Goal: Contribute content: Contribute content

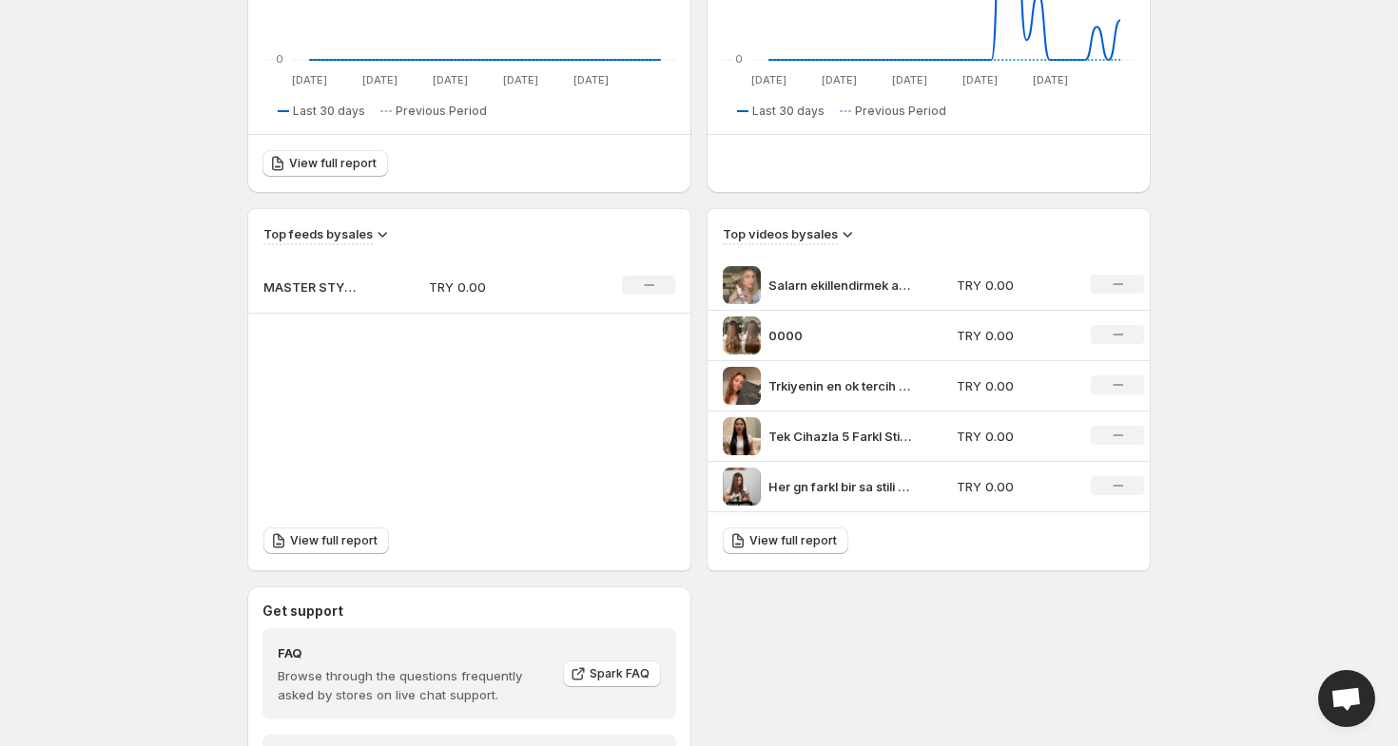
scroll to position [711, 0]
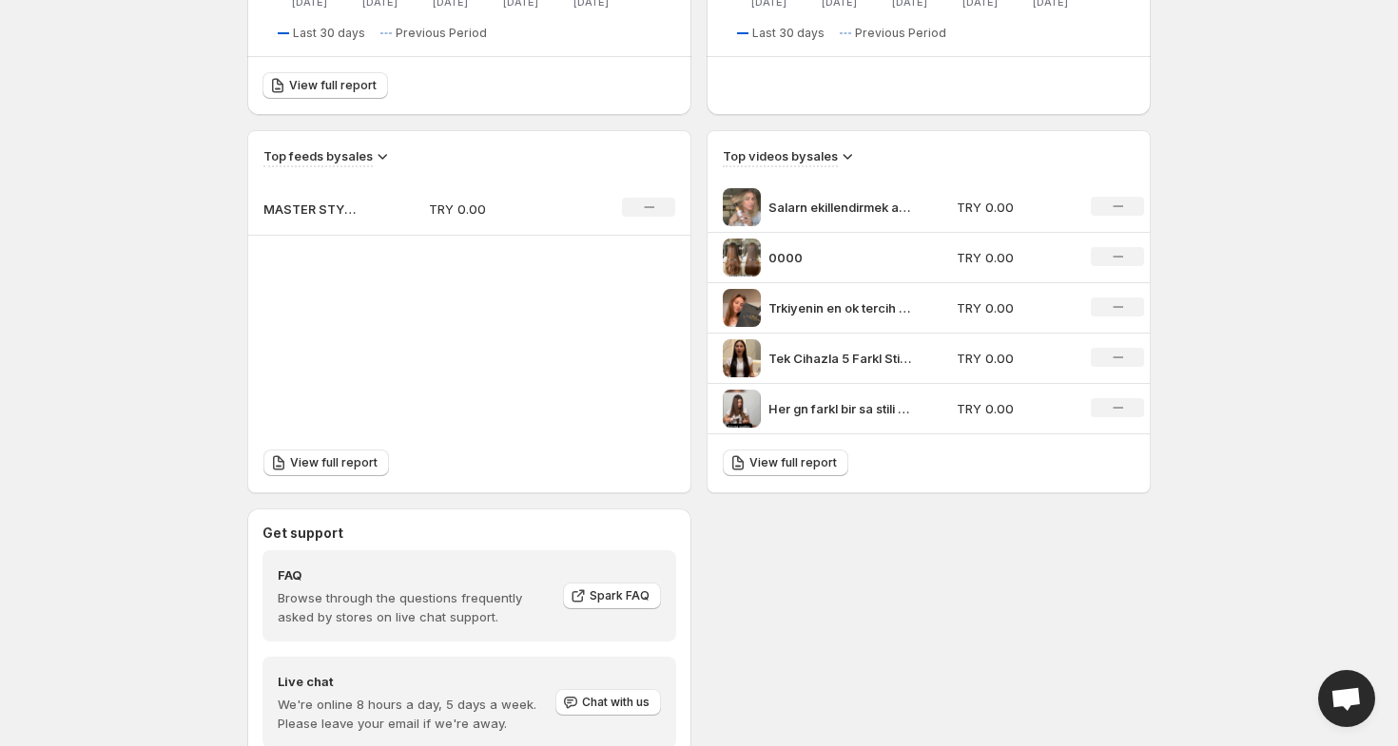
scroll to position [711, 0]
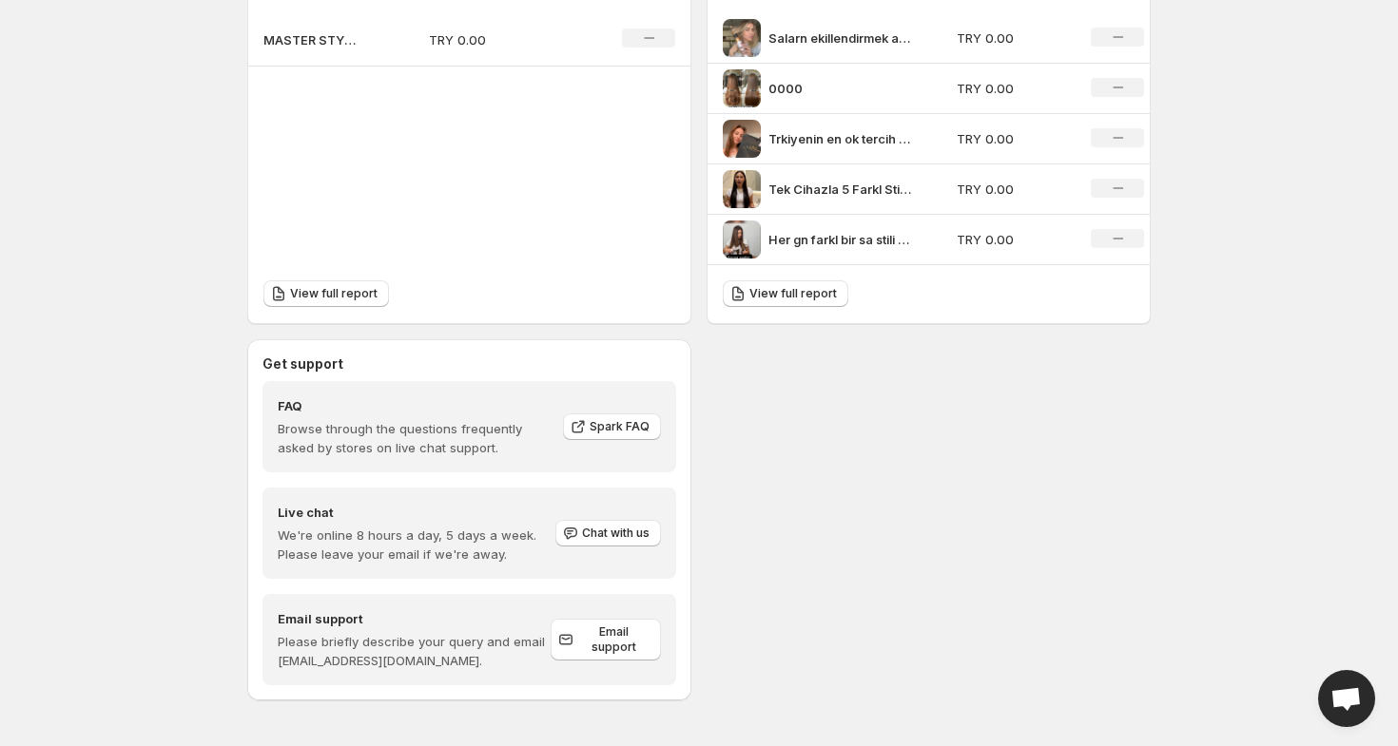
click at [1121, 232] on icon "No change" at bounding box center [1118, 238] width 10 height 15
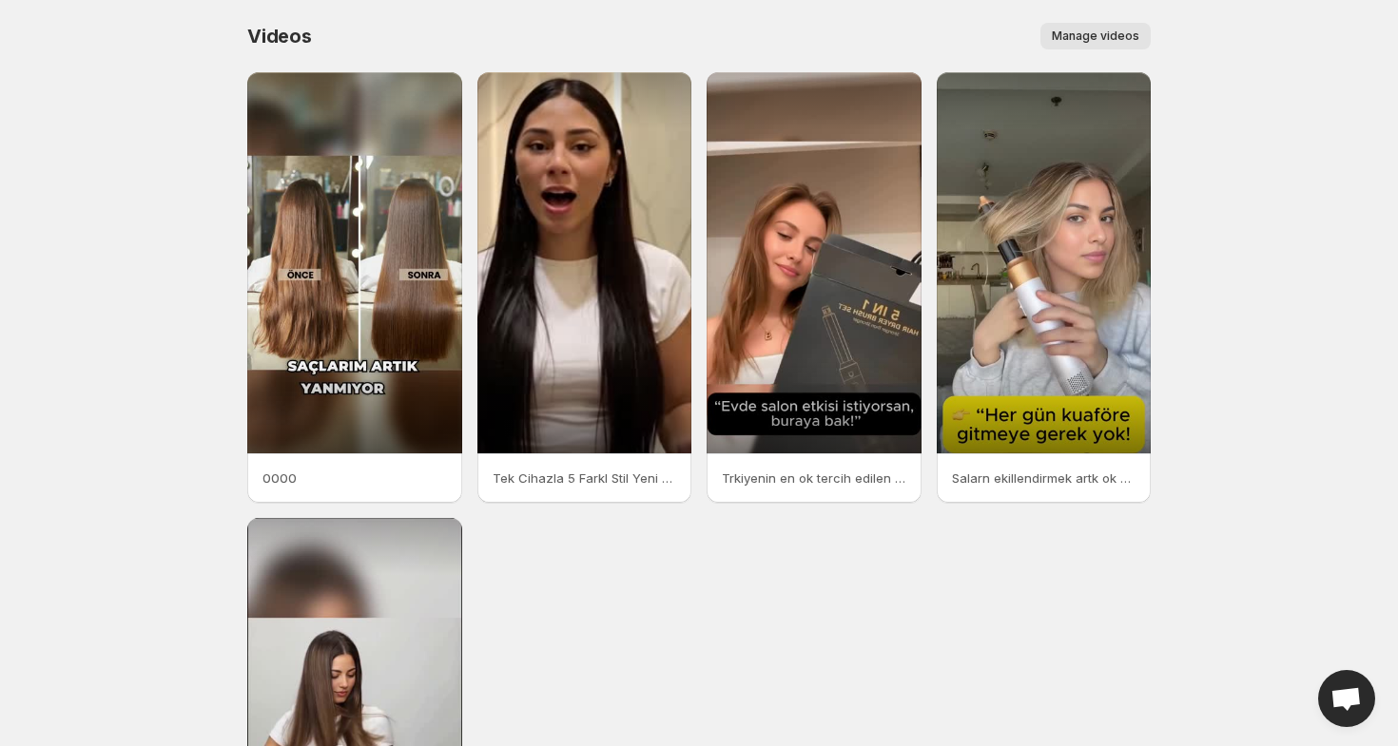
scroll to position [290, 0]
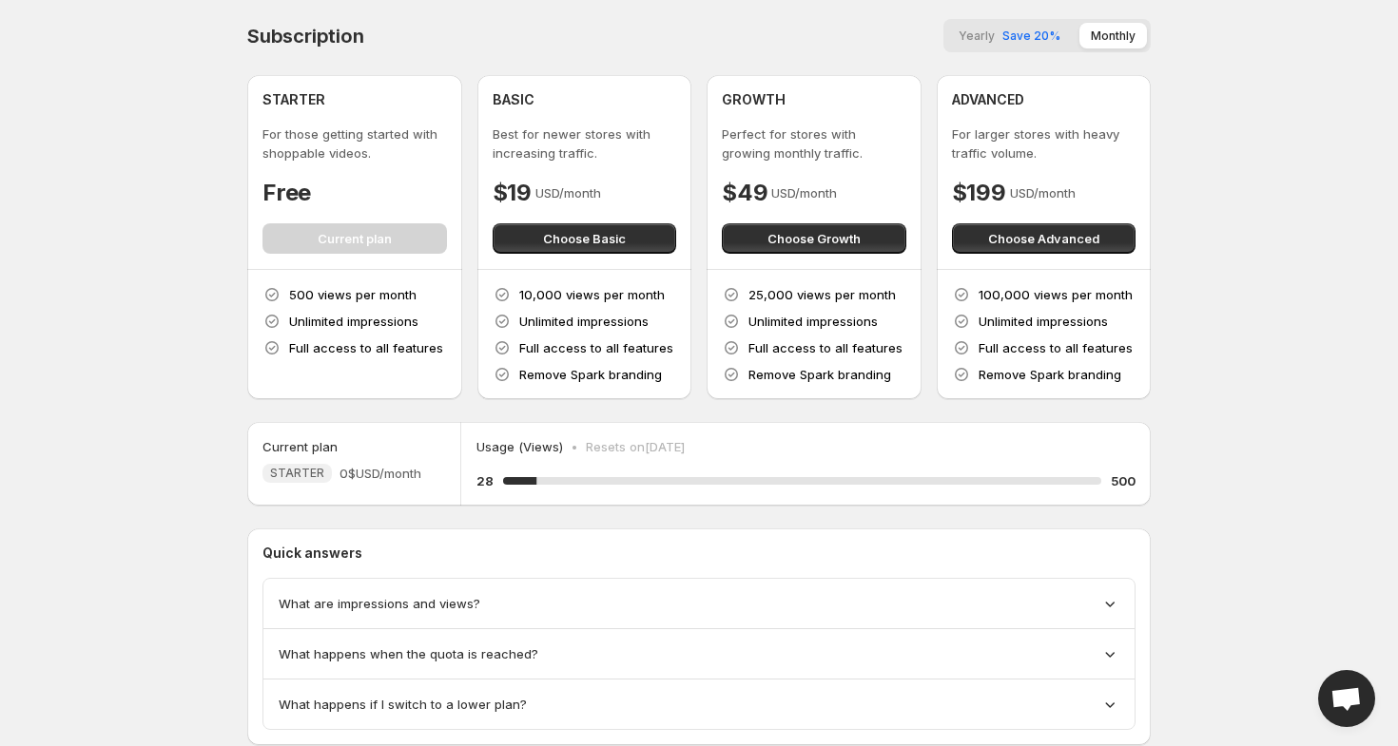
scroll to position [53, 0]
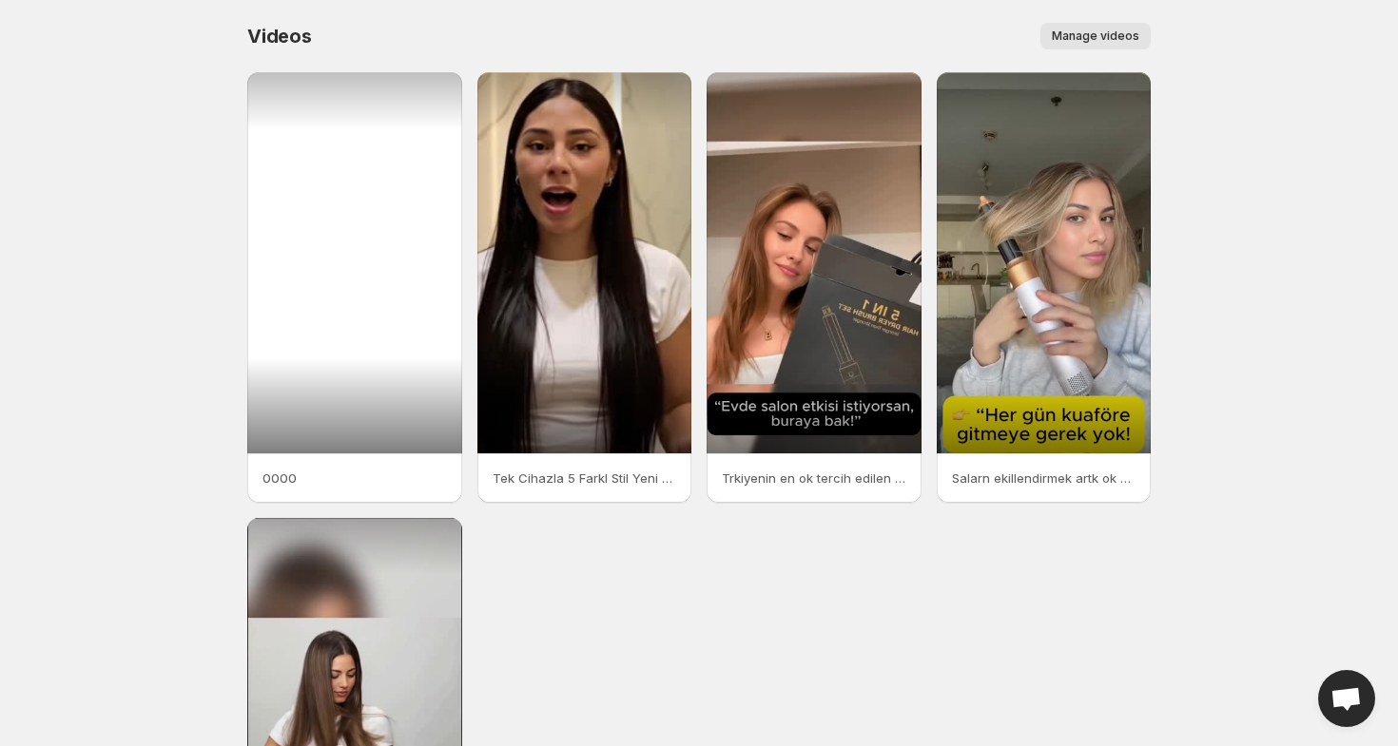
click at [406, 188] on div at bounding box center [354, 262] width 215 height 381
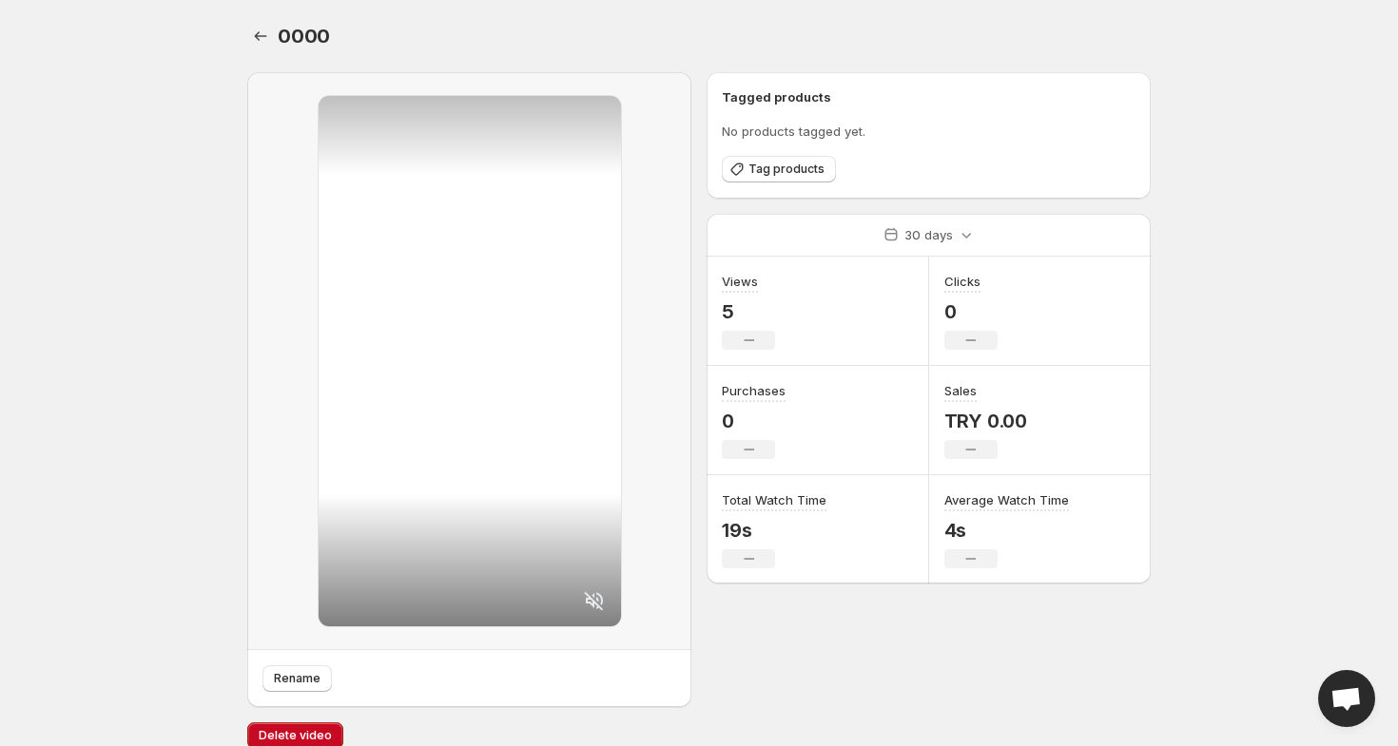
scroll to position [22, 0]
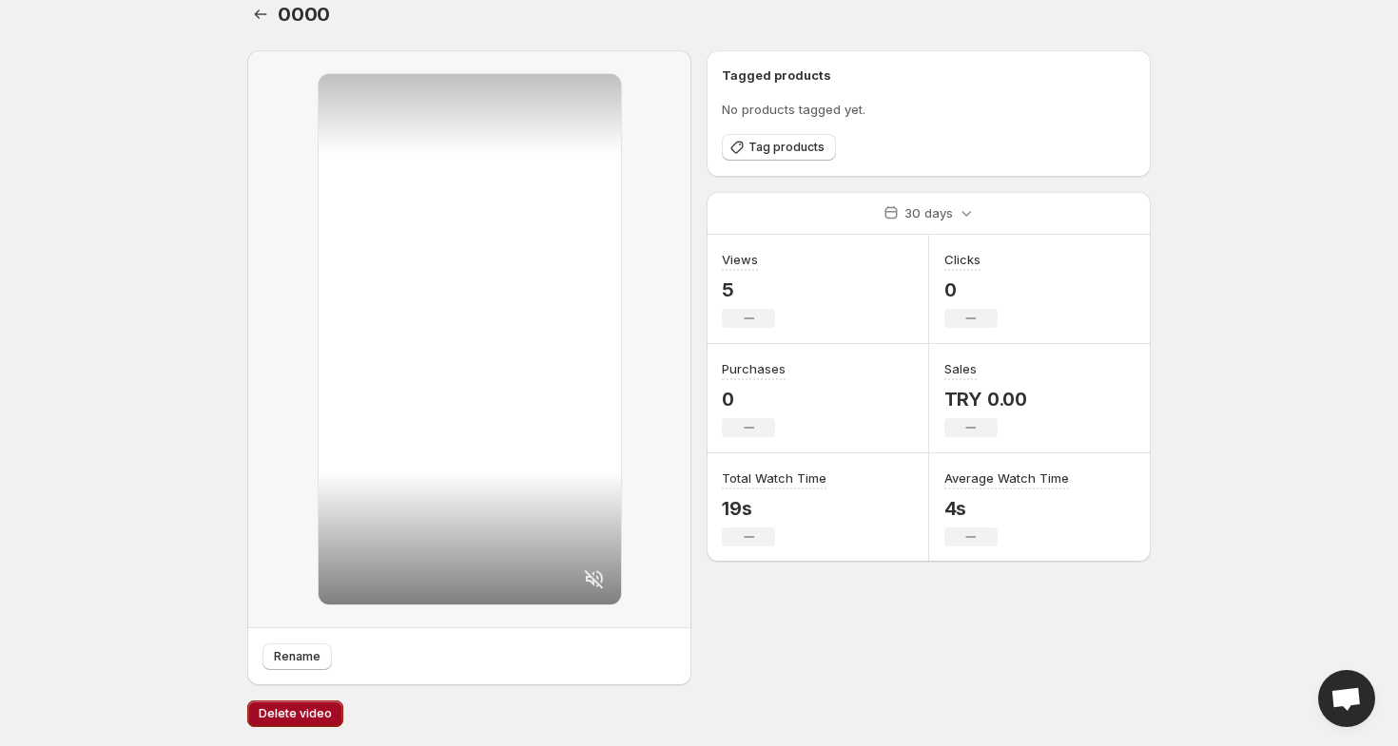
click at [313, 715] on span "Delete video" at bounding box center [295, 713] width 73 height 15
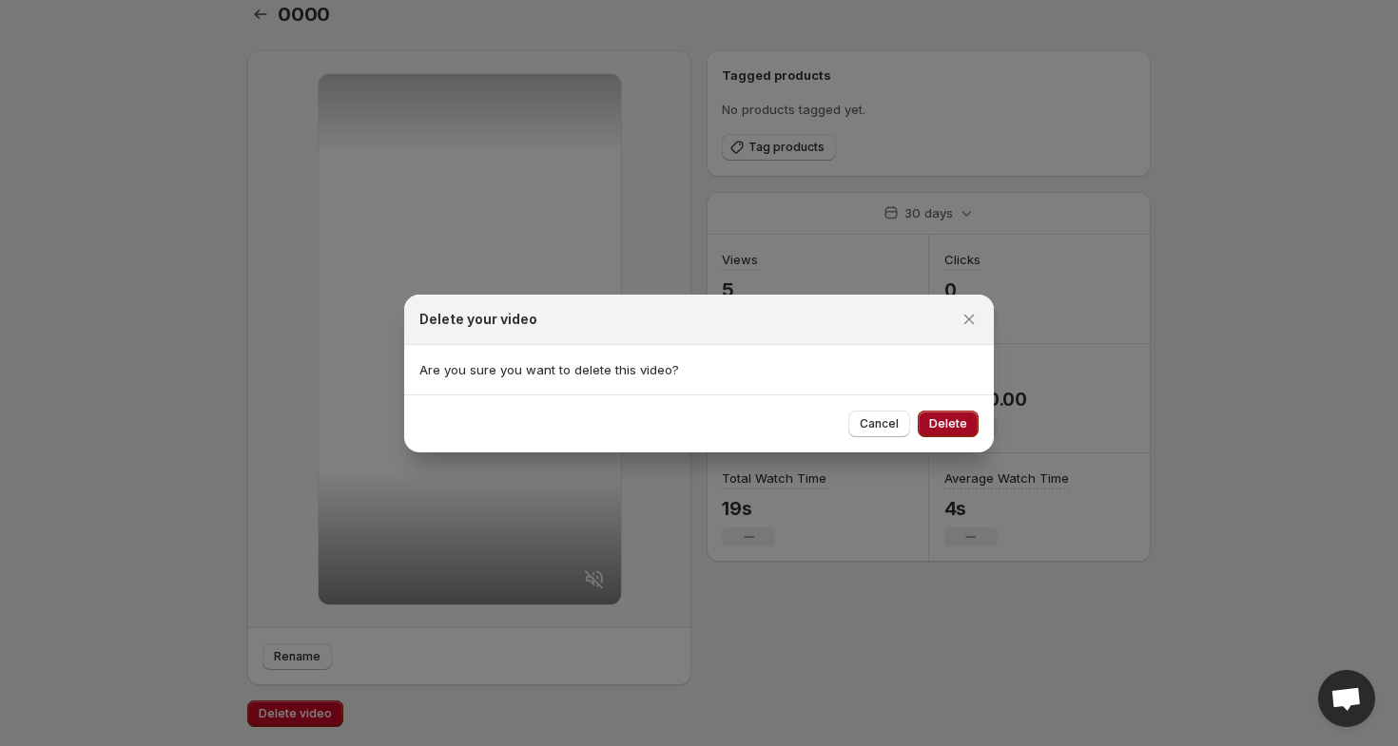
click at [941, 420] on span "Delete" at bounding box center [948, 423] width 38 height 15
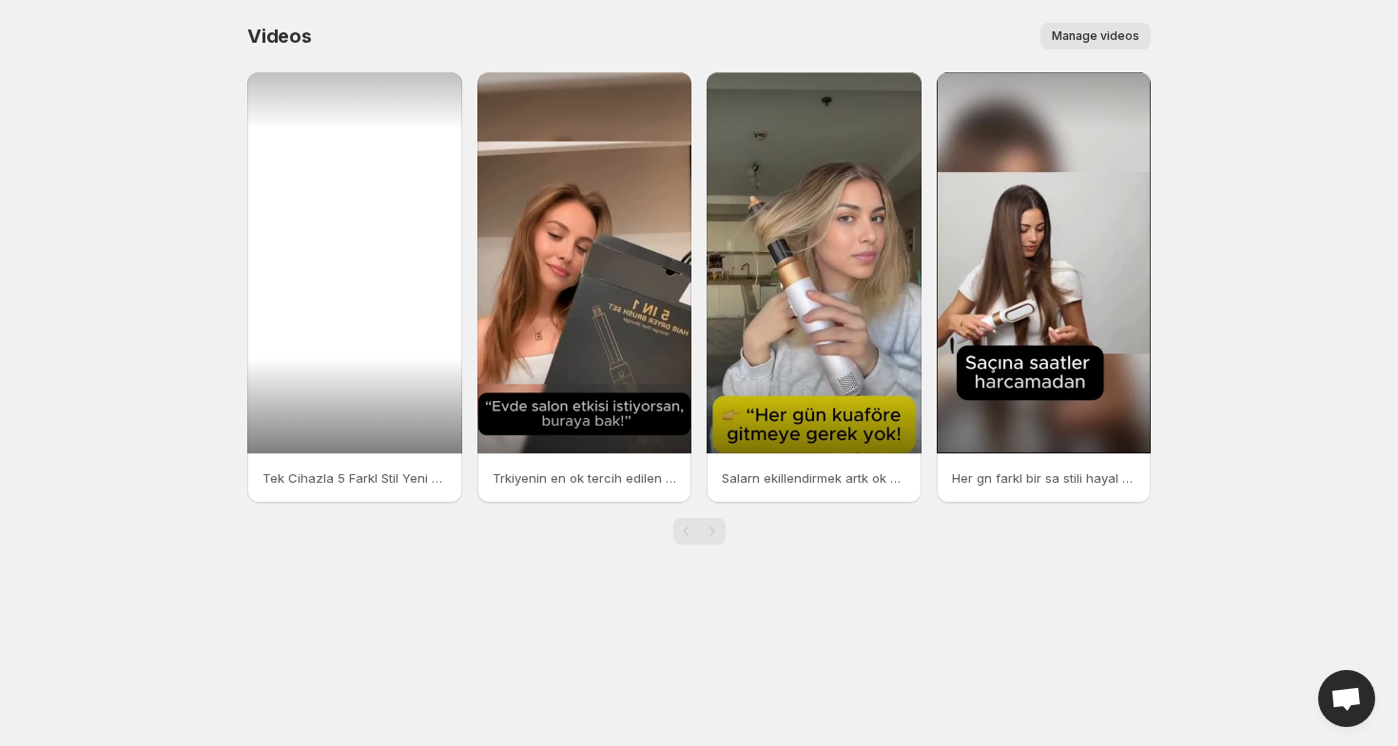
click at [413, 360] on div at bounding box center [354, 262] width 215 height 381
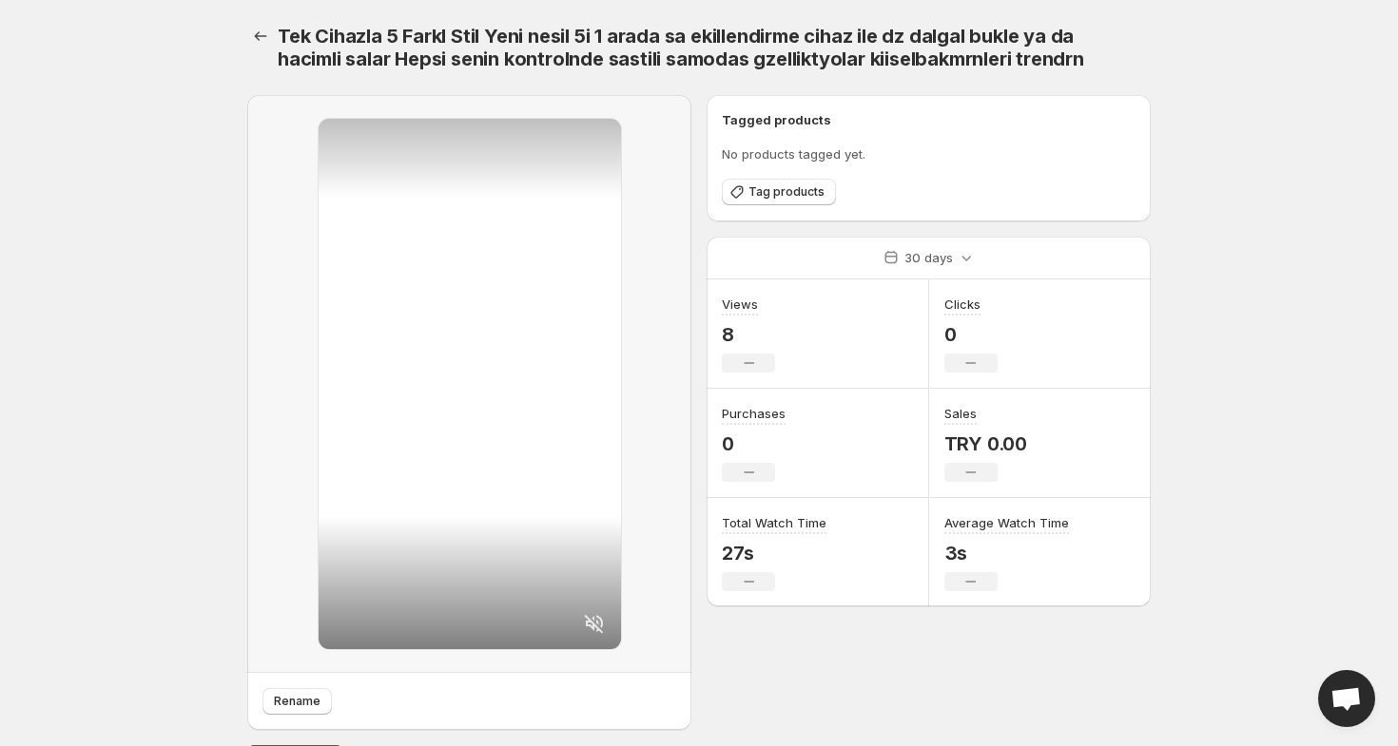
scroll to position [45, 0]
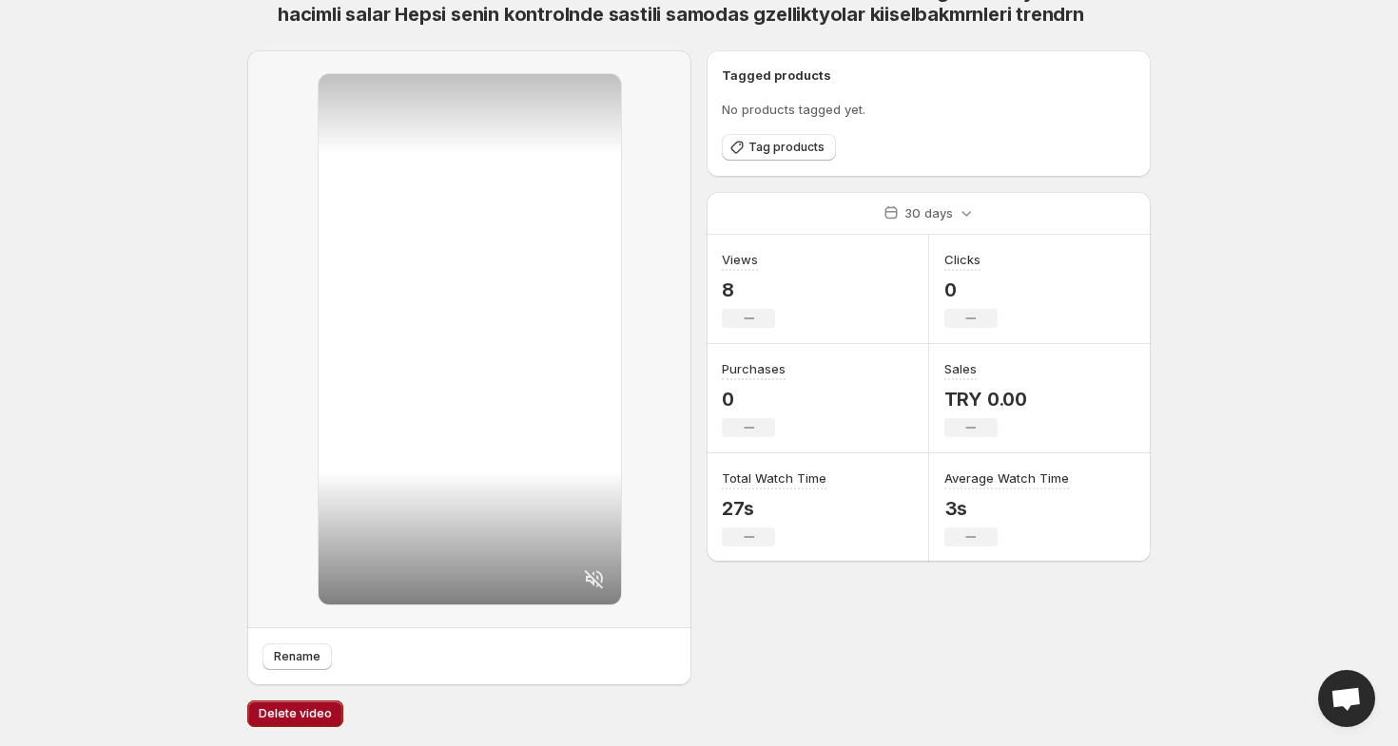
click at [289, 703] on button "Delete video" at bounding box center [295, 714] width 96 height 27
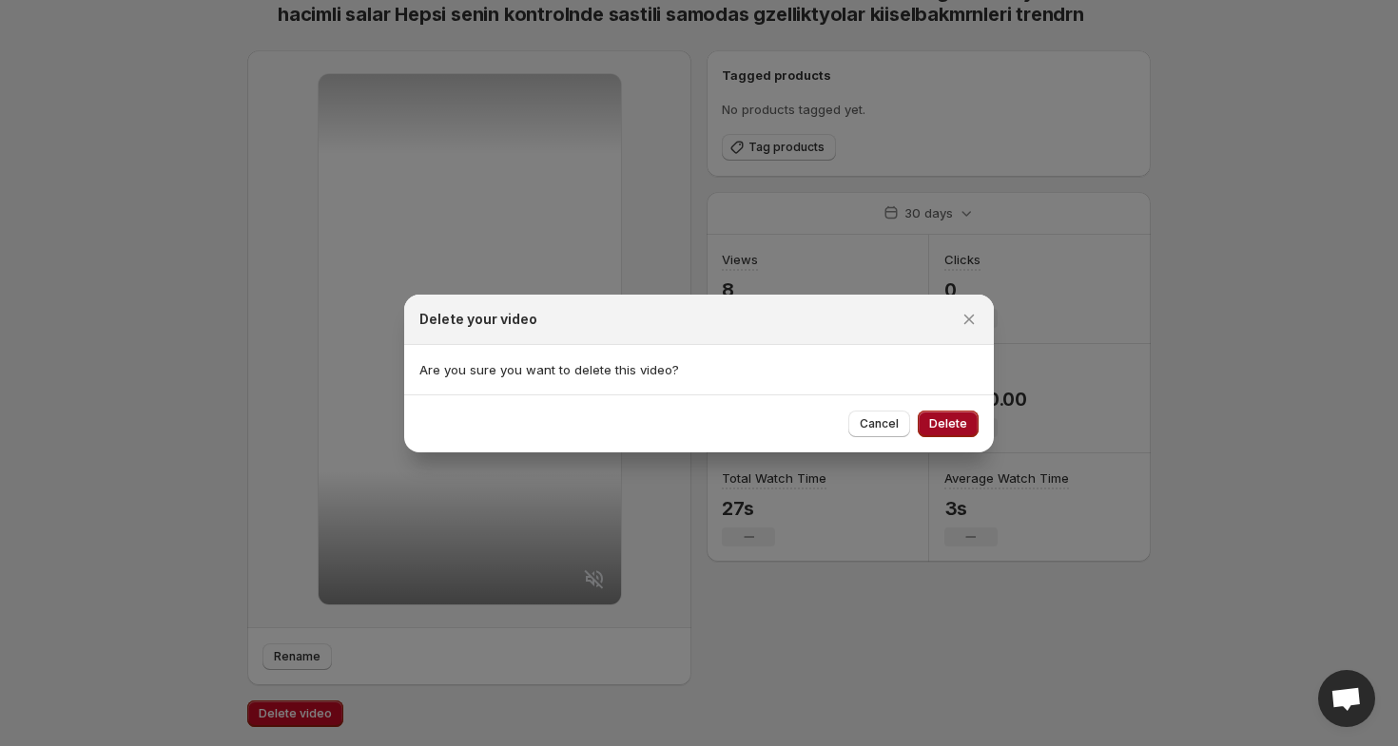
click at [957, 418] on span "Delete" at bounding box center [948, 423] width 38 height 15
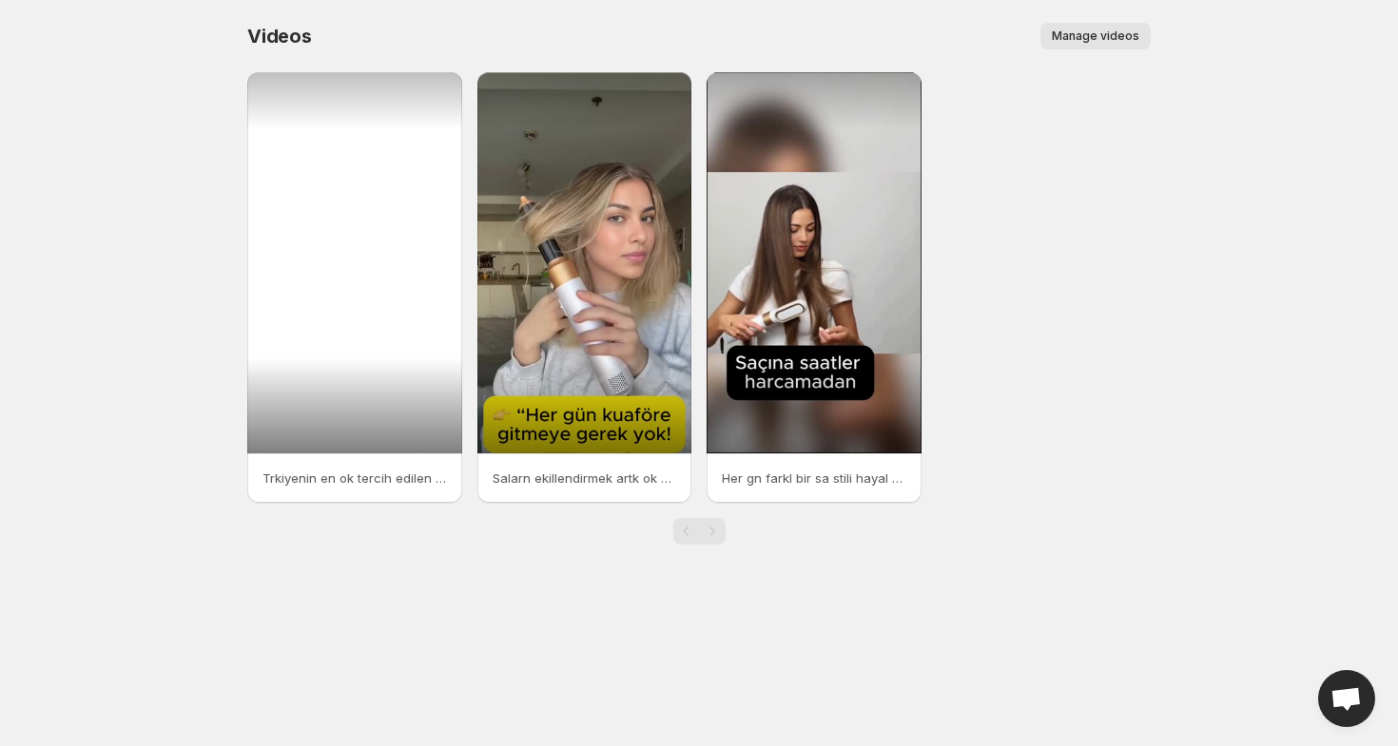
click at [308, 134] on div at bounding box center [354, 262] width 215 height 381
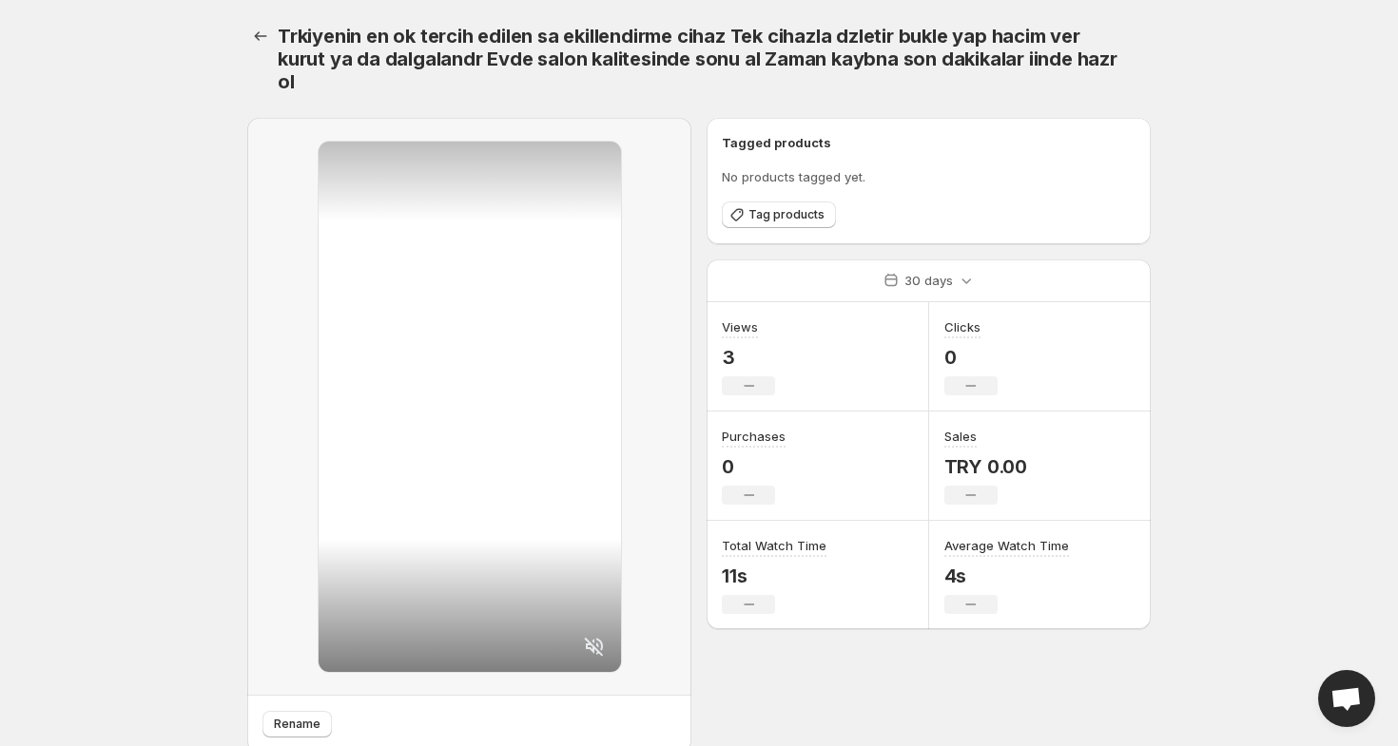
scroll to position [68, 0]
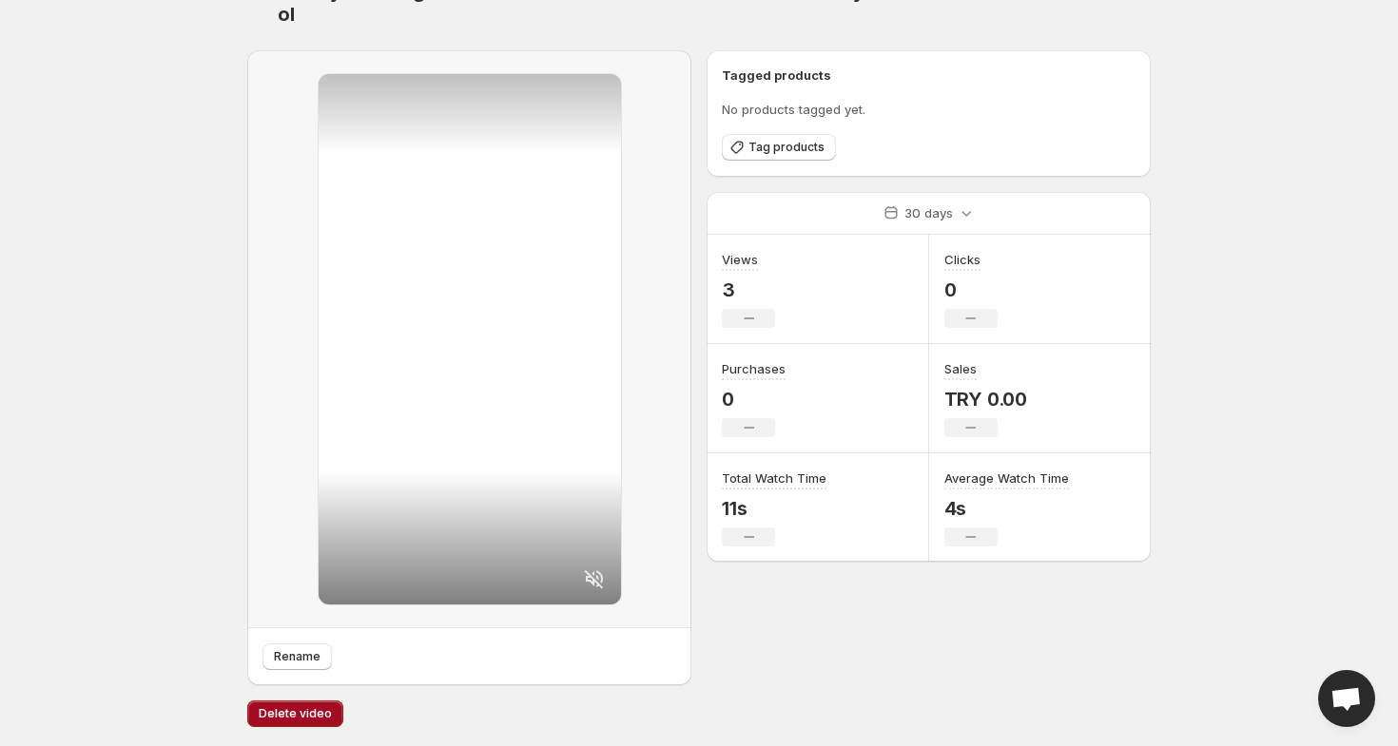
click at [282, 726] on button "Delete video" at bounding box center [295, 714] width 96 height 27
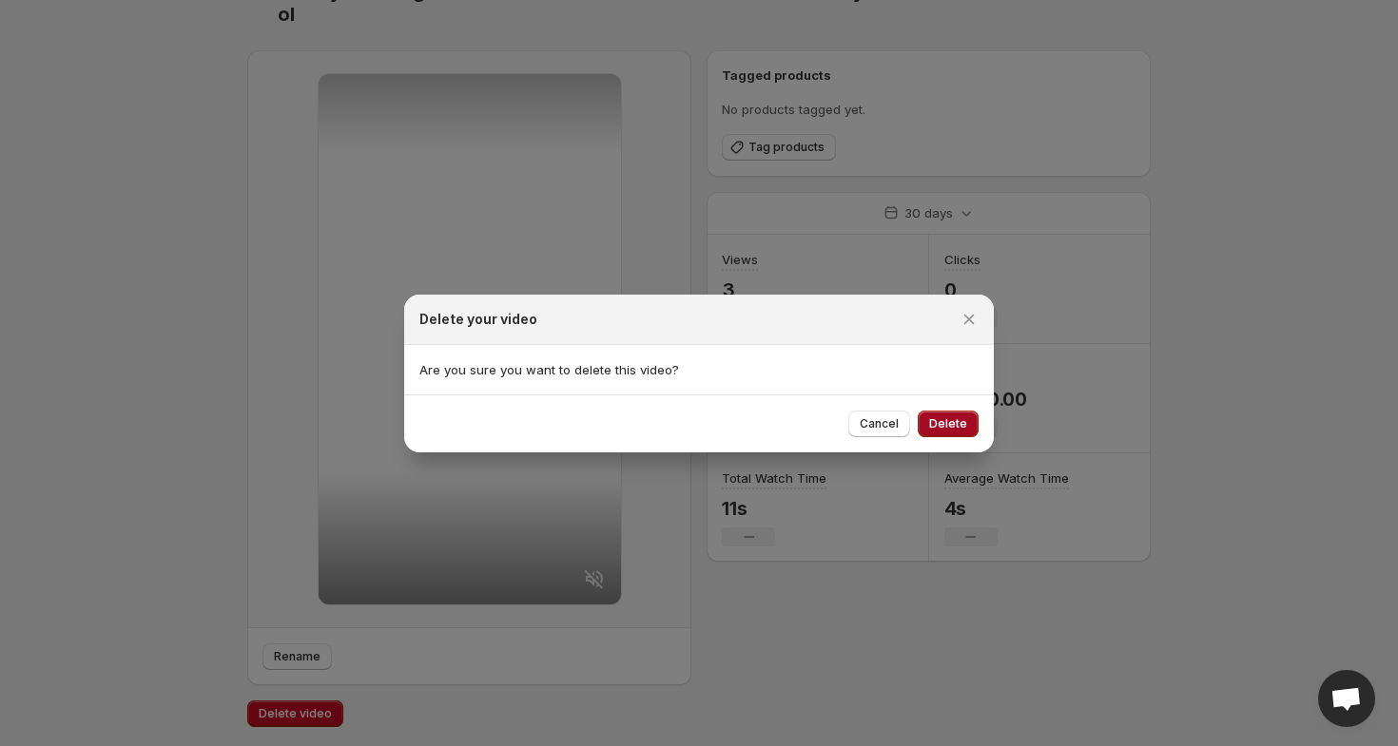
click at [968, 424] on button "Delete" at bounding box center [948, 424] width 61 height 27
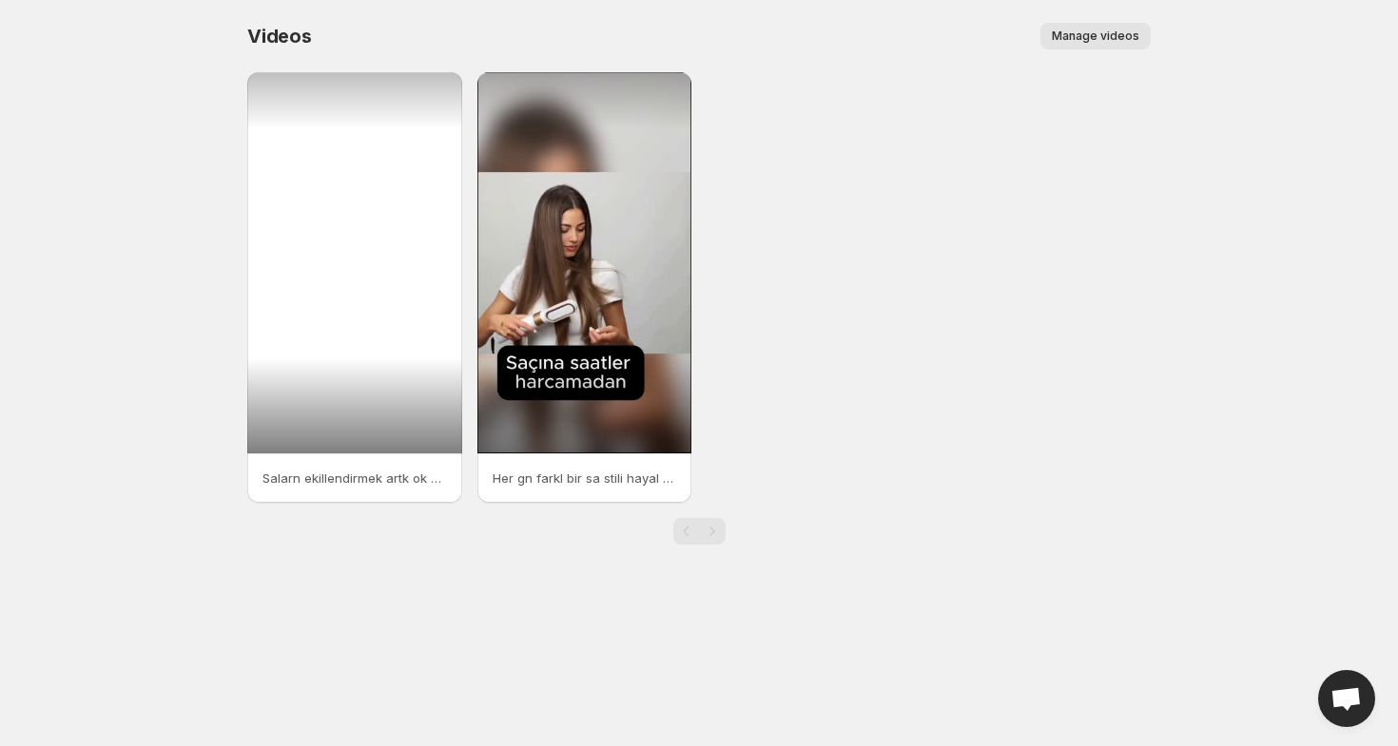
click at [361, 274] on div at bounding box center [354, 262] width 215 height 381
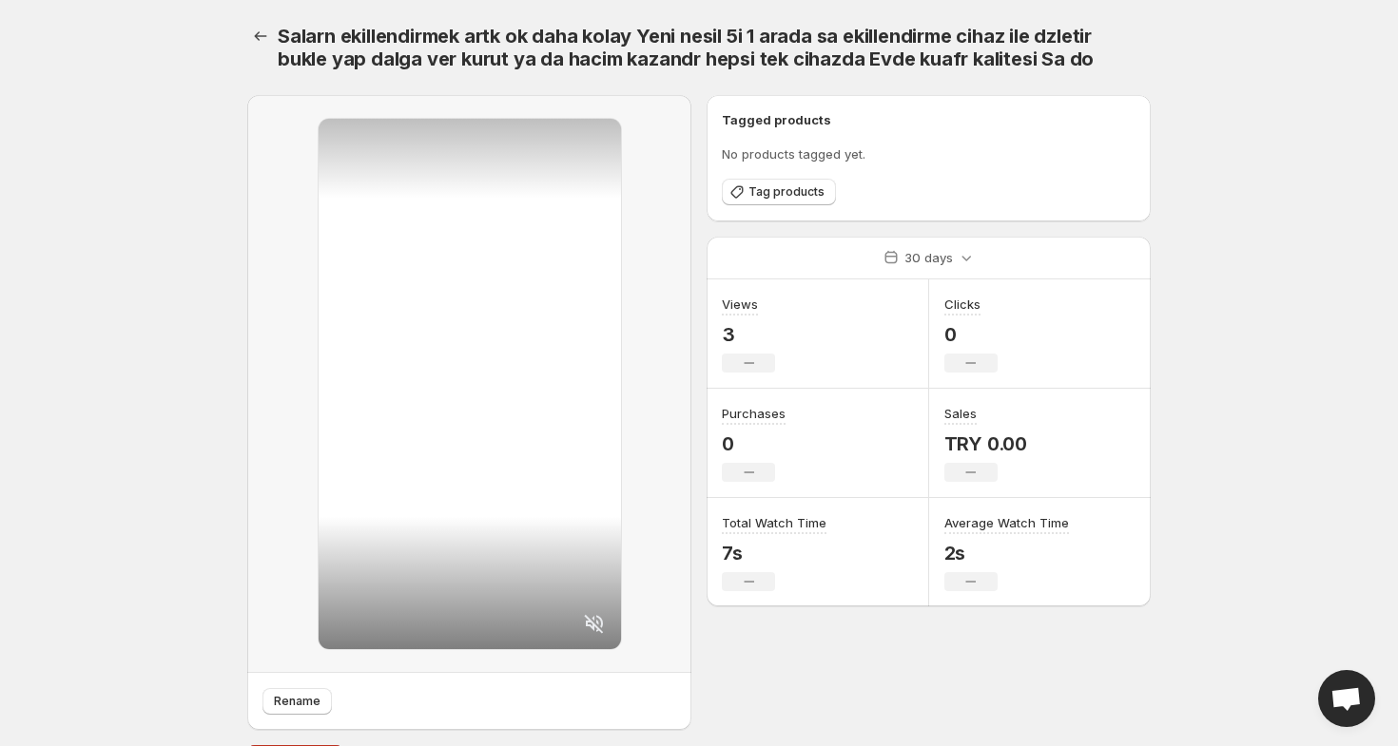
scroll to position [45, 0]
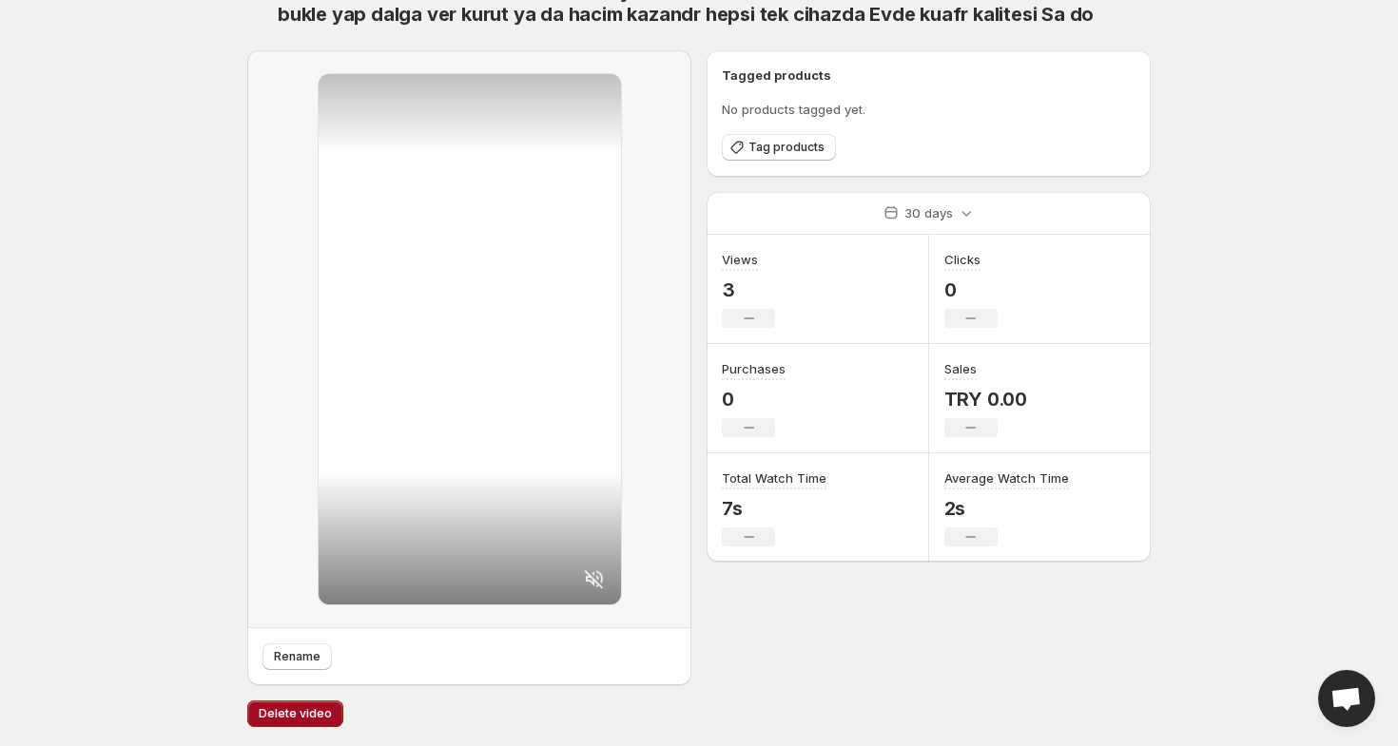
click at [289, 721] on span "Delete video" at bounding box center [295, 713] width 73 height 15
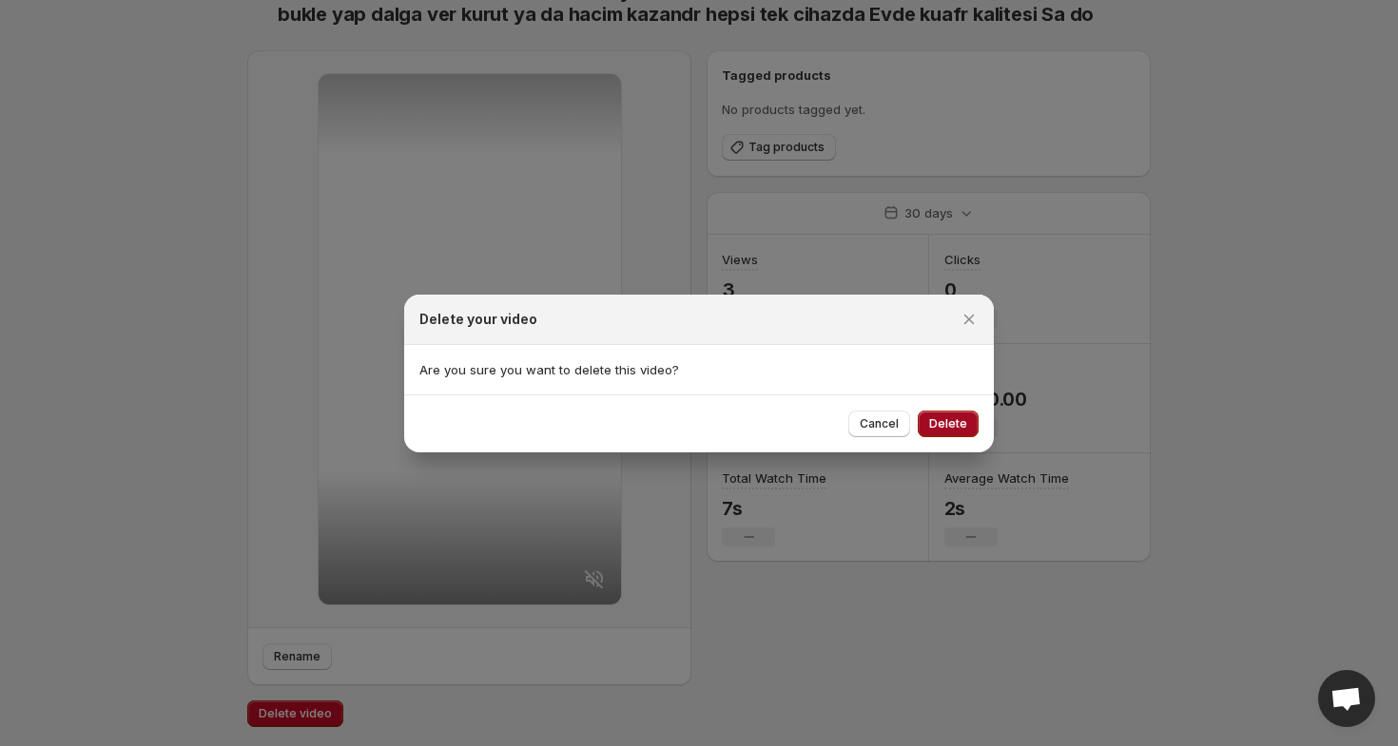
click at [932, 424] on span "Delete" at bounding box center [948, 423] width 38 height 15
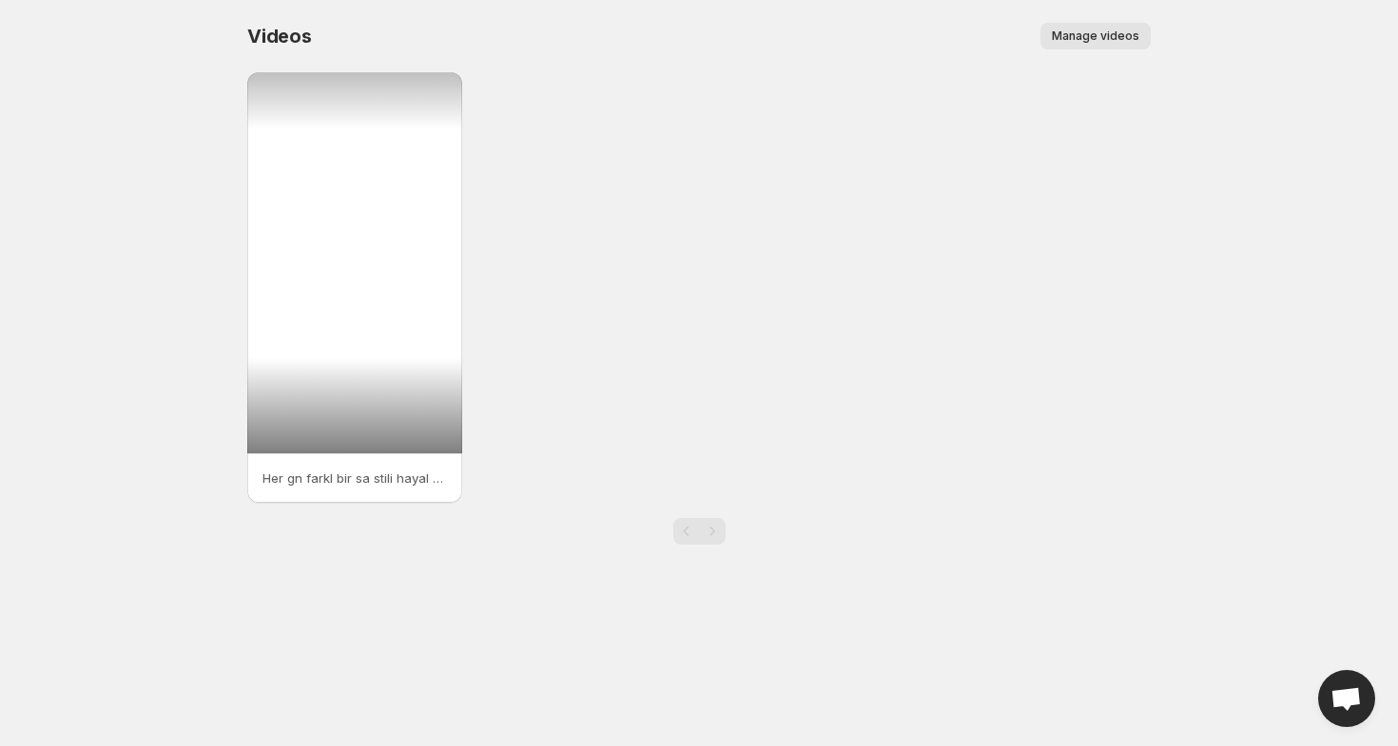
click at [339, 287] on div at bounding box center [354, 262] width 215 height 381
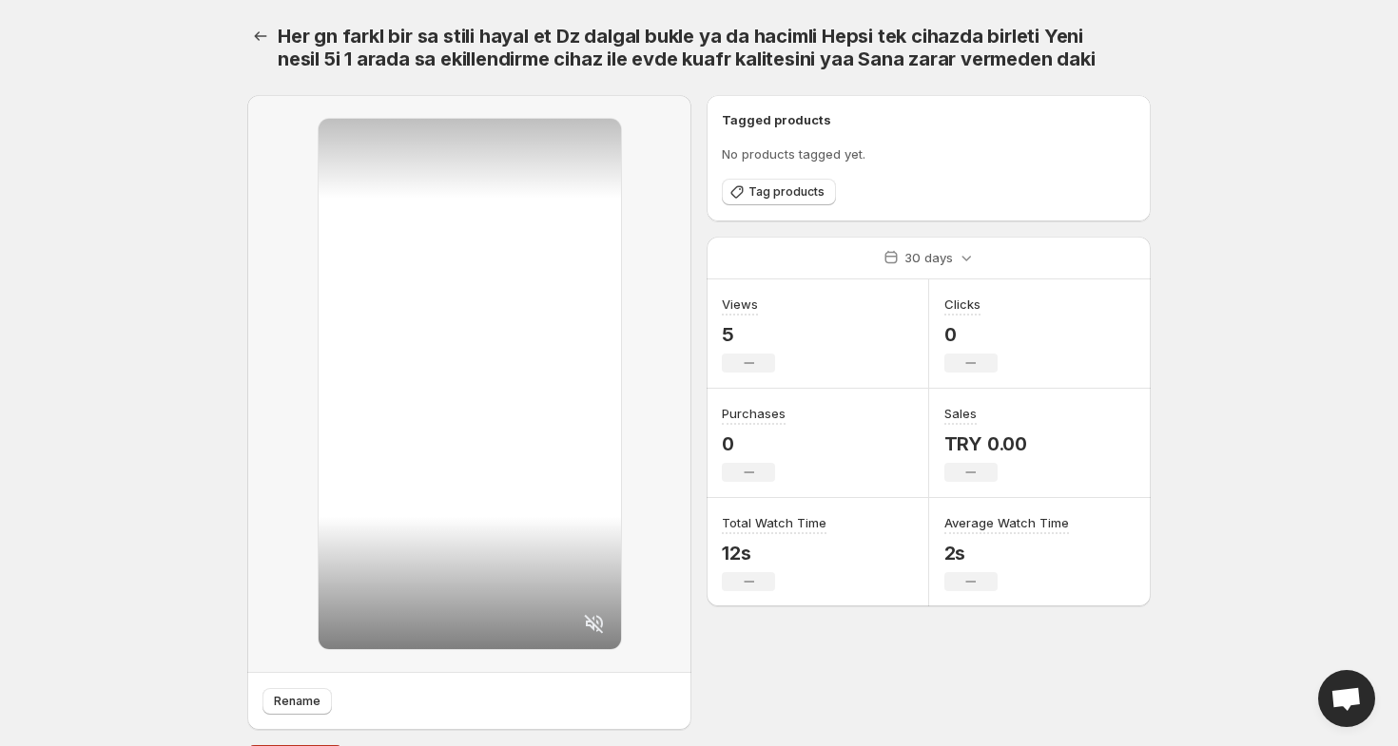
scroll to position [45, 0]
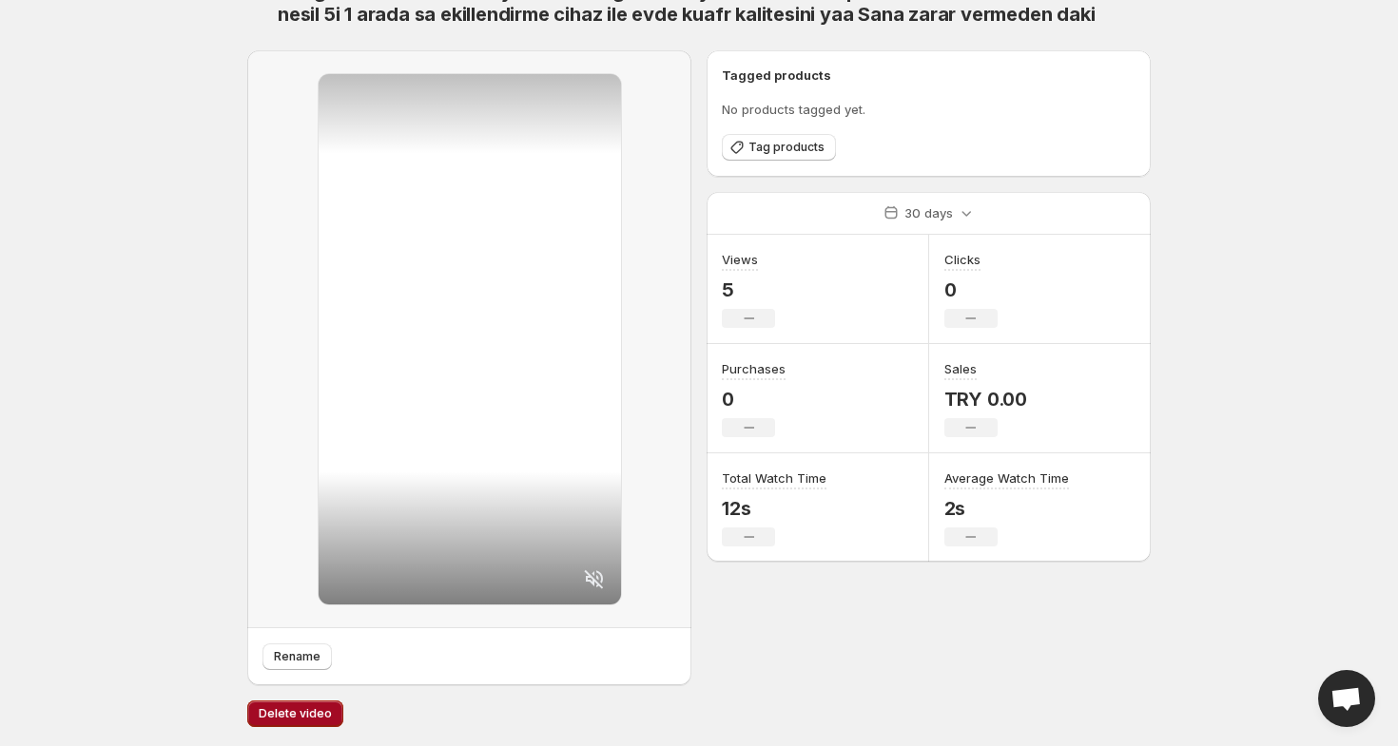
click at [260, 708] on span "Delete video" at bounding box center [295, 713] width 73 height 15
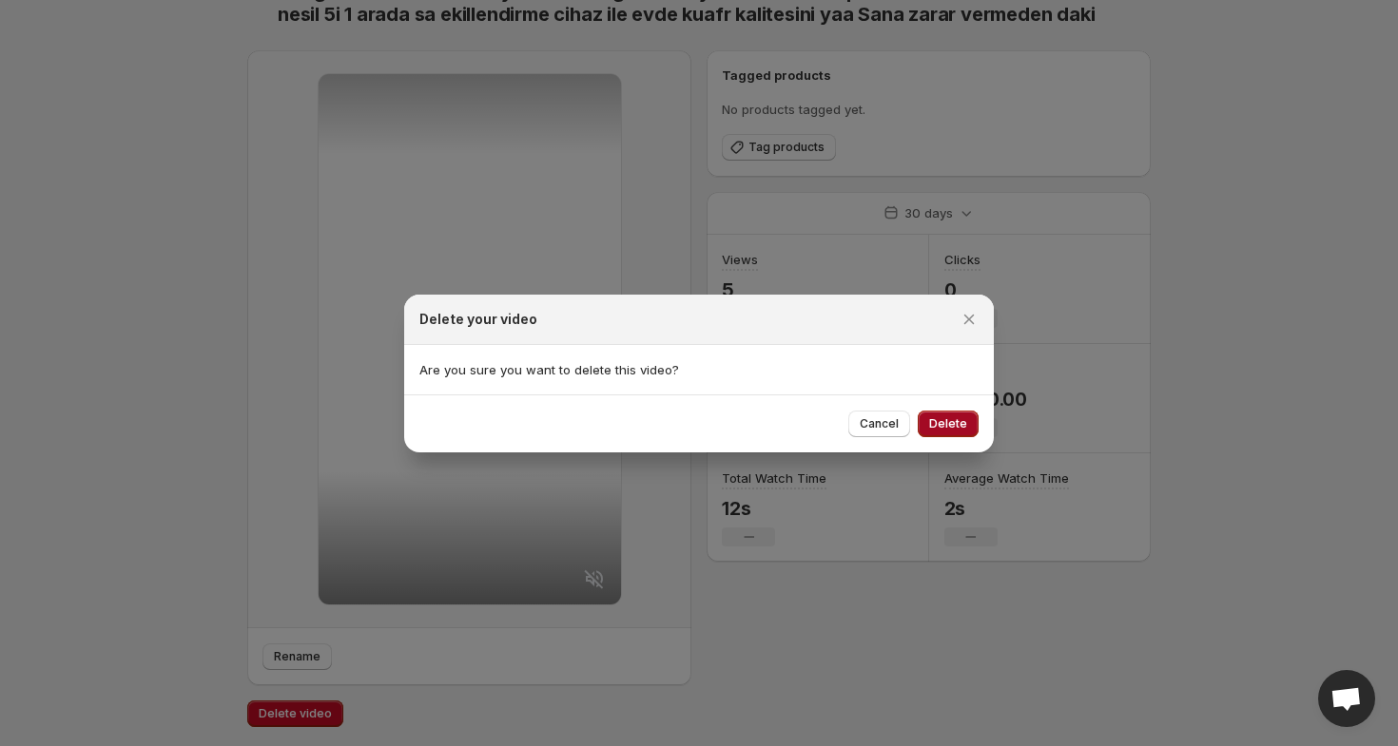
click at [947, 421] on span "Delete" at bounding box center [948, 423] width 38 height 15
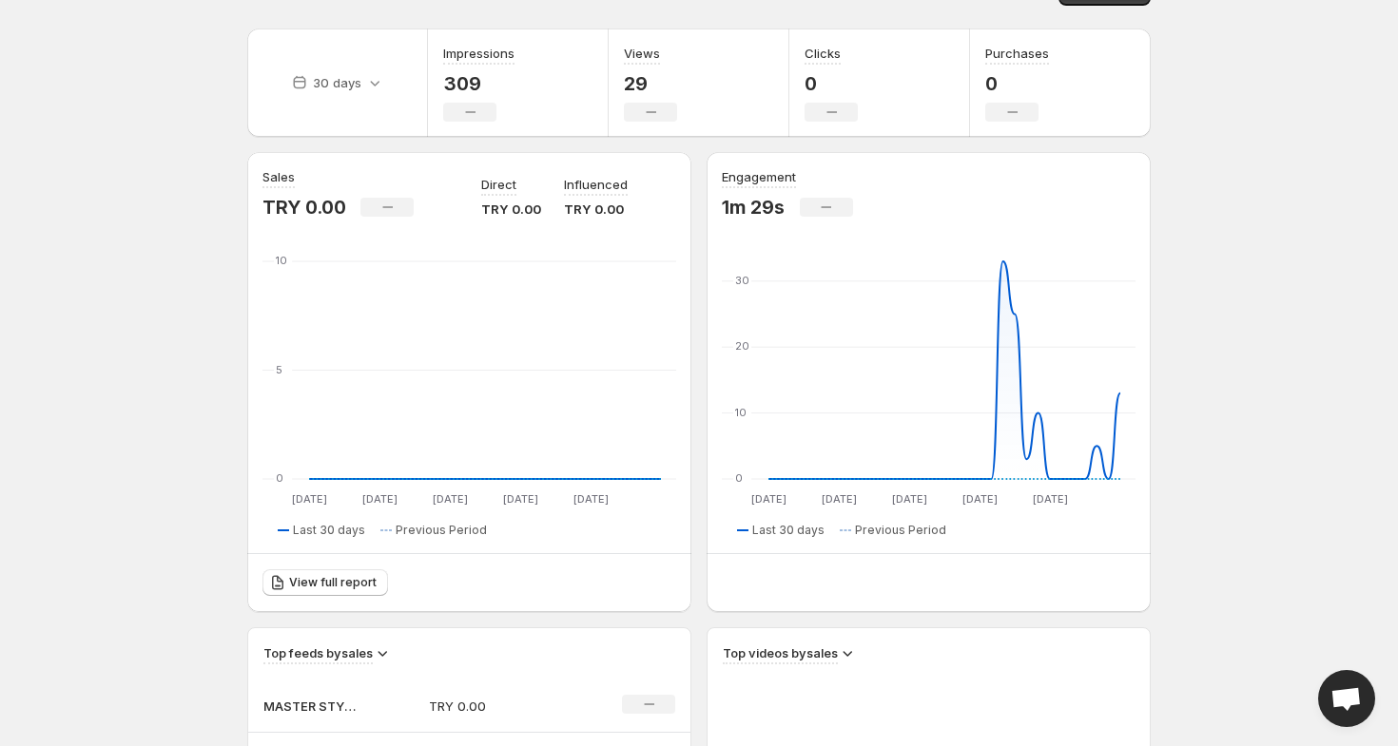
scroll to position [513, 0]
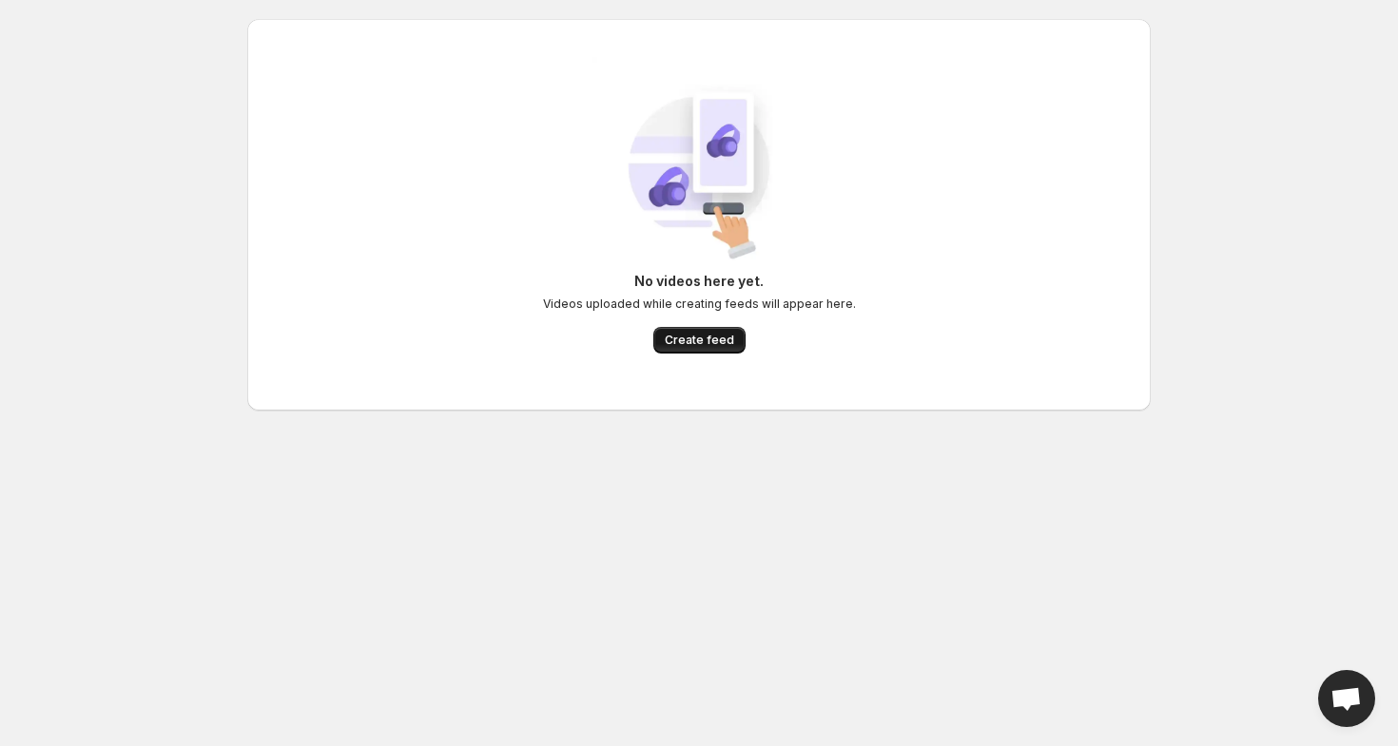
click at [675, 334] on span "Create feed" at bounding box center [699, 340] width 69 height 15
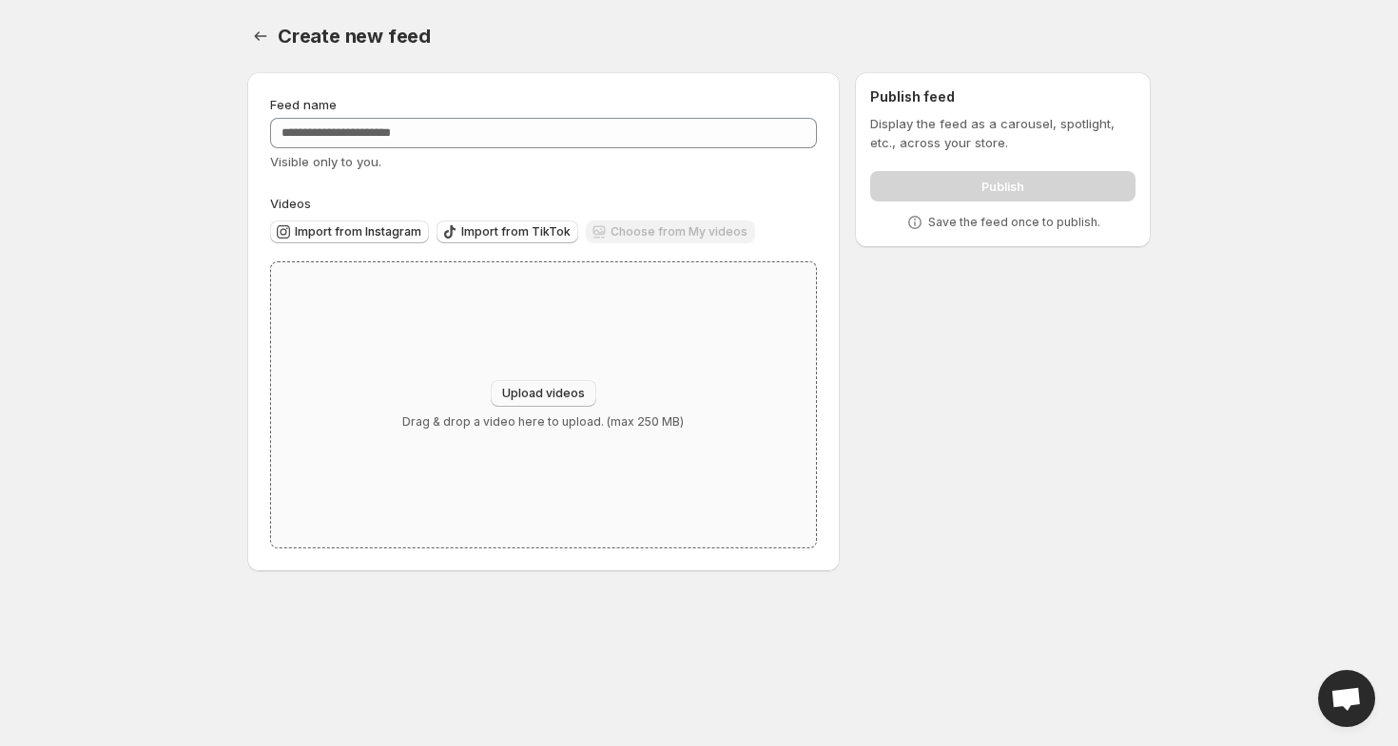
click at [558, 398] on span "Upload videos" at bounding box center [543, 393] width 83 height 15
type input "**********"
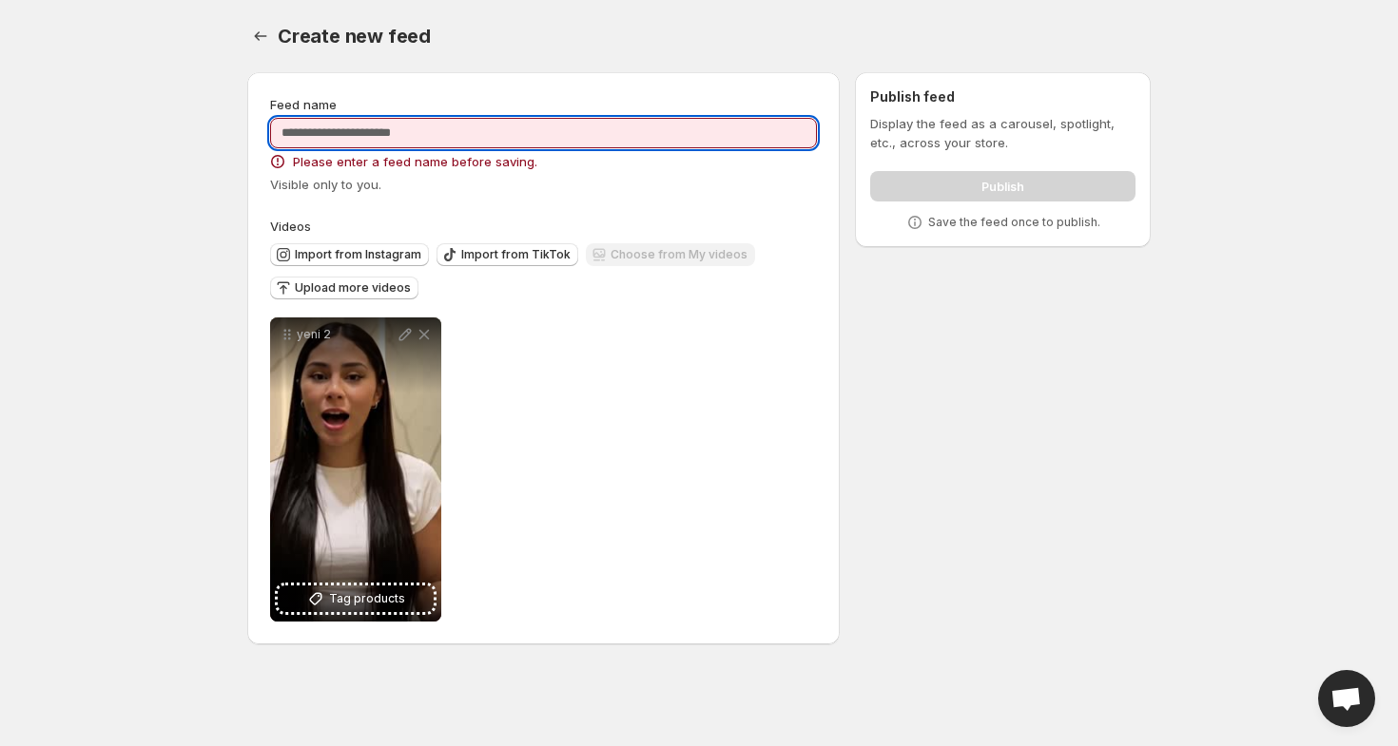
click at [562, 141] on input "Feed name" at bounding box center [543, 133] width 547 height 30
click at [626, 189] on div "Visible only to you." at bounding box center [543, 184] width 547 height 19
click at [500, 142] on input "******" at bounding box center [543, 133] width 547 height 30
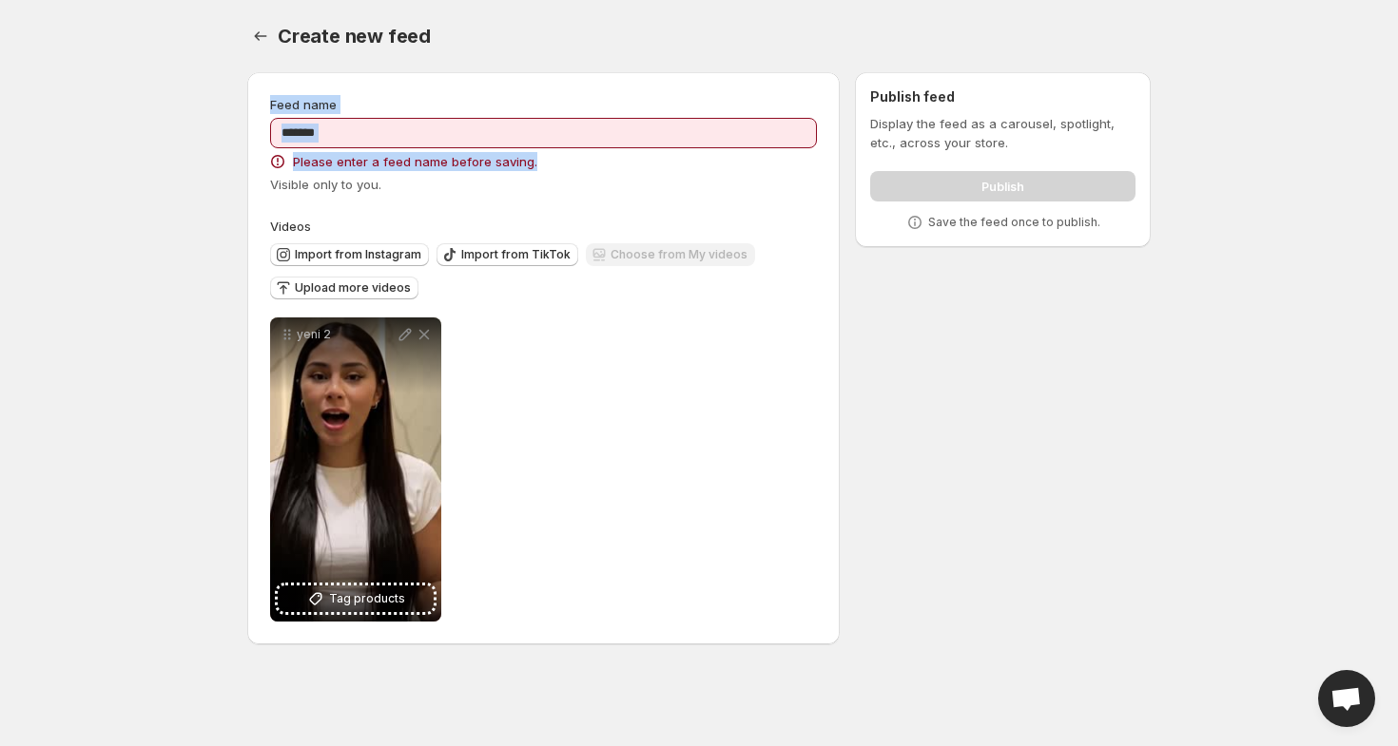
drag, startPoint x: 263, startPoint y: 103, endPoint x: 551, endPoint y: 173, distance: 295.7
click at [551, 173] on div "Feed name ****** Please enter a feed name before saving. Visible only to you. V…" at bounding box center [543, 358] width 592 height 572
copy div "Feed name Please enter a feed name before saving."
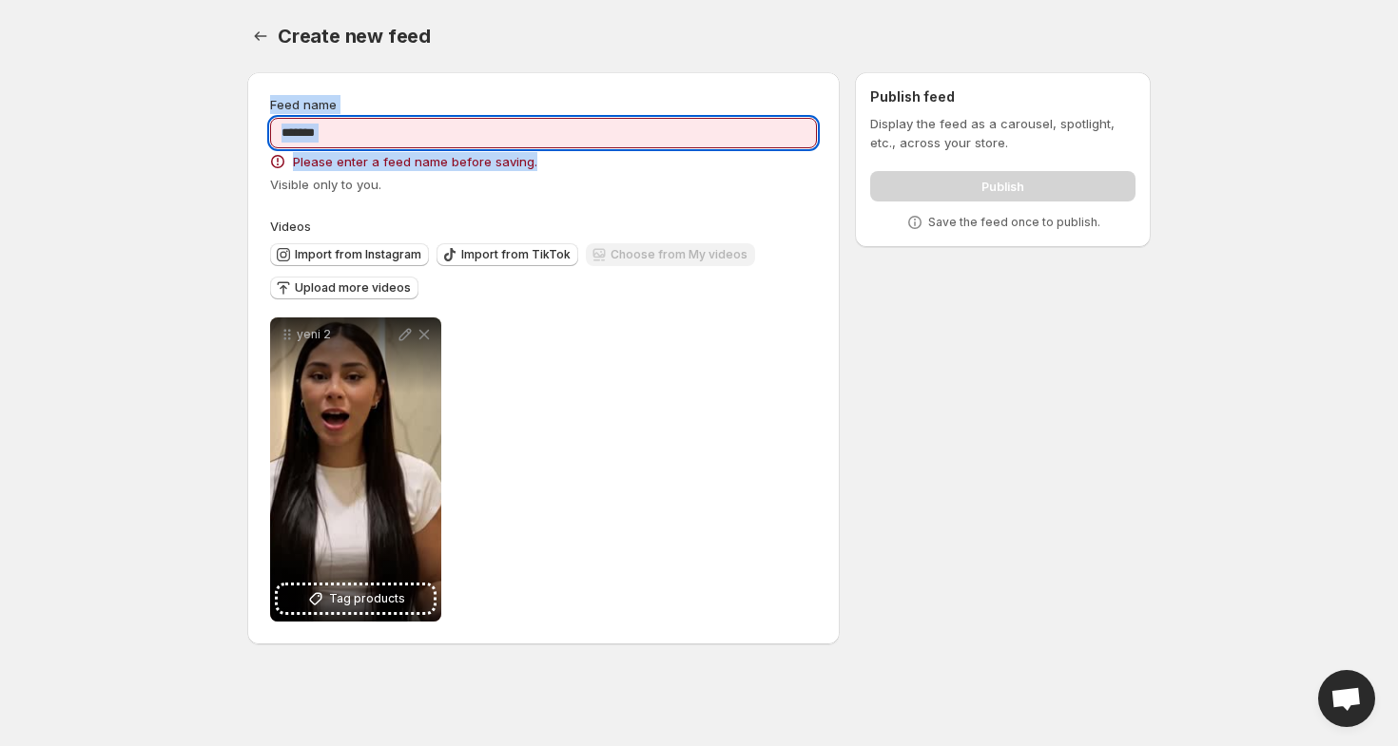
click at [344, 140] on input "******" at bounding box center [543, 133] width 547 height 30
click at [223, 135] on body "**********" at bounding box center [699, 373] width 1398 height 746
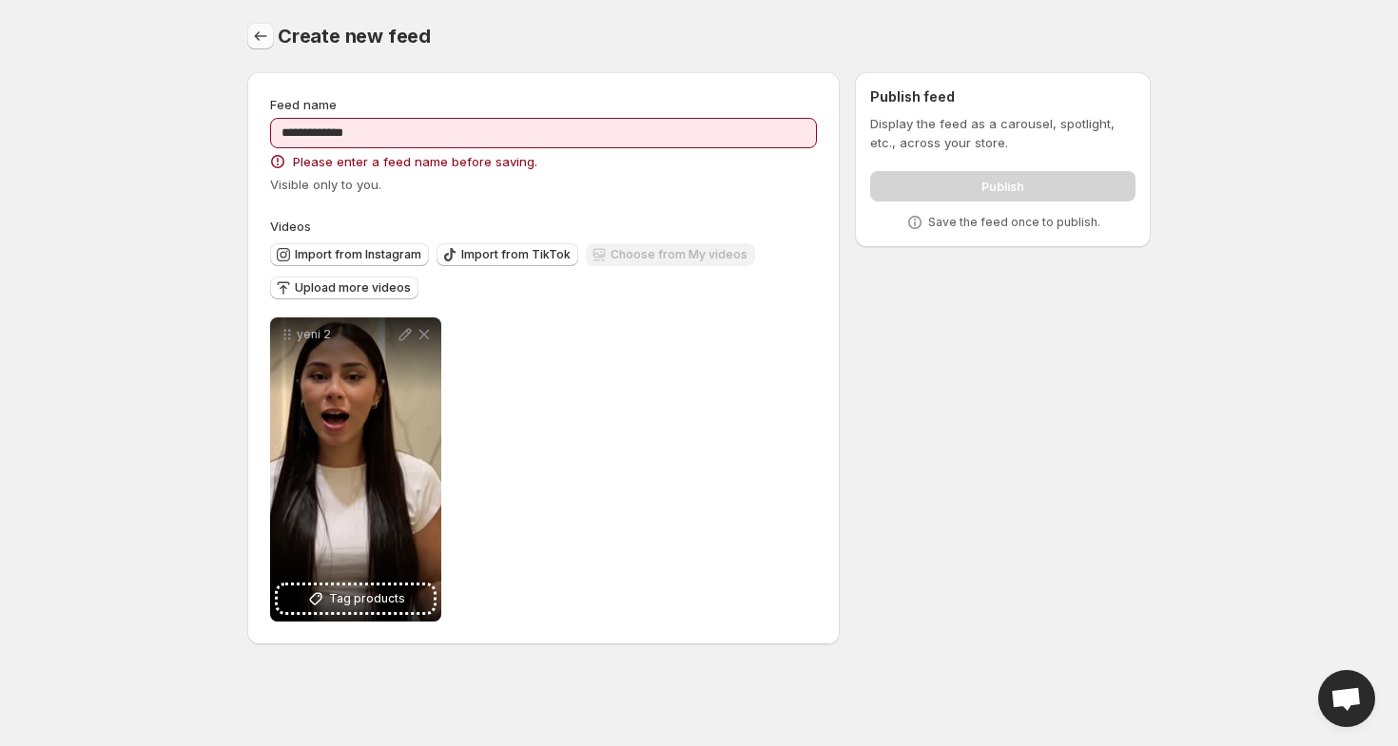
click at [257, 34] on icon "Settings" at bounding box center [261, 36] width 12 height 10
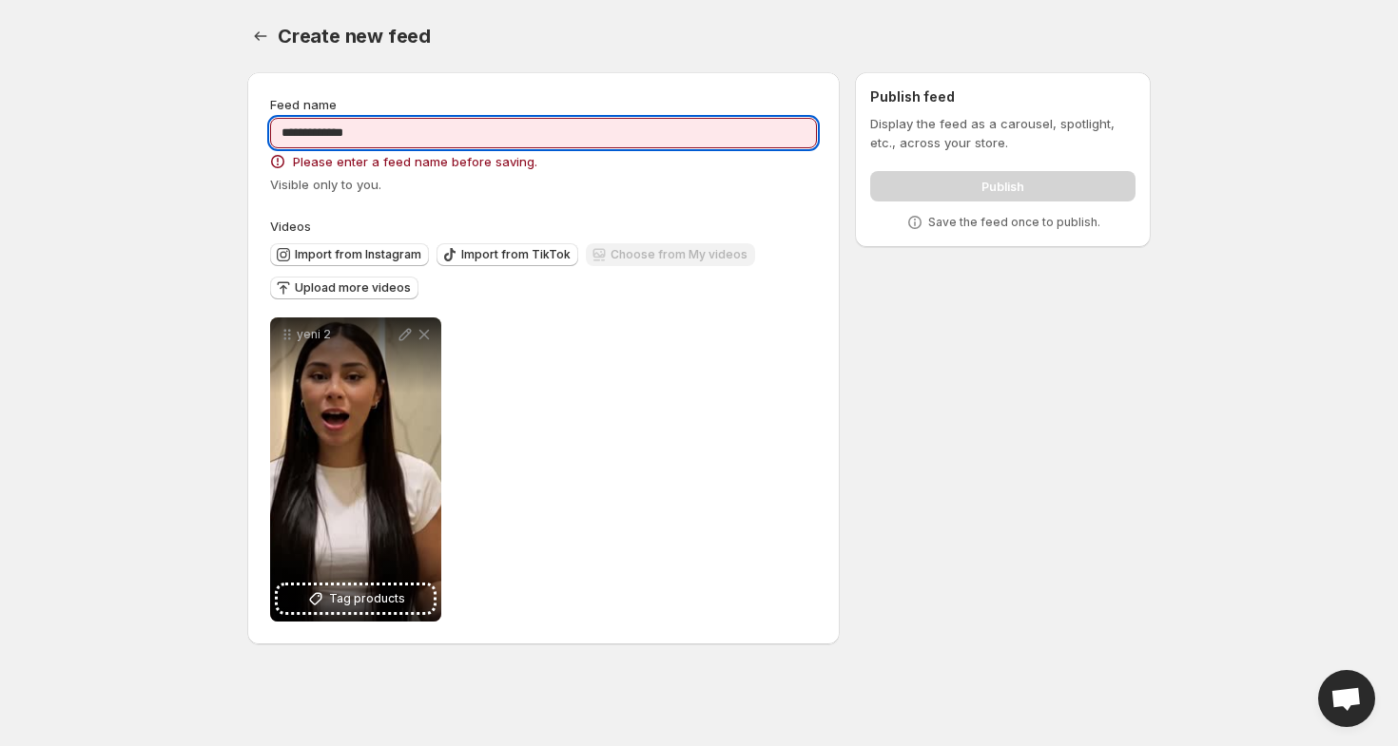
click at [415, 146] on input "**********" at bounding box center [543, 133] width 547 height 30
click at [416, 138] on input "**********" at bounding box center [543, 133] width 547 height 30
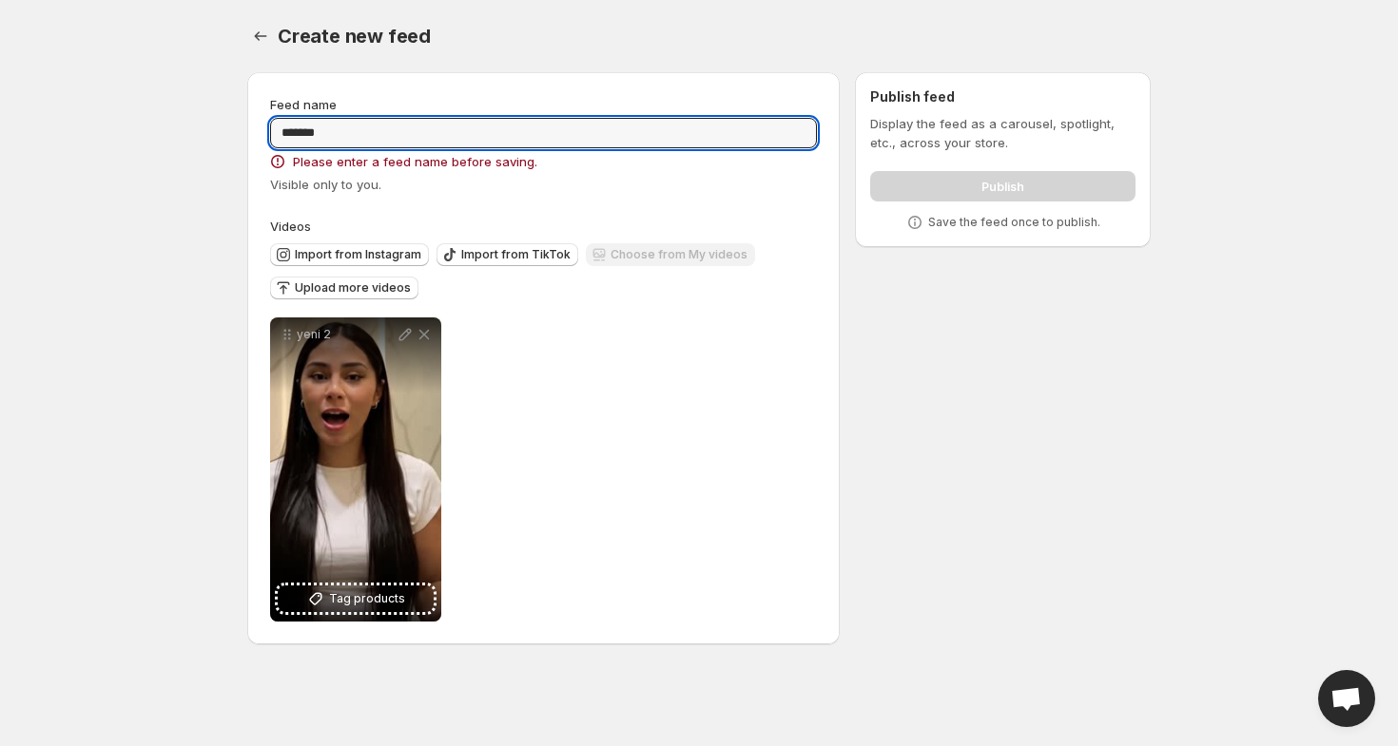
type input "******"
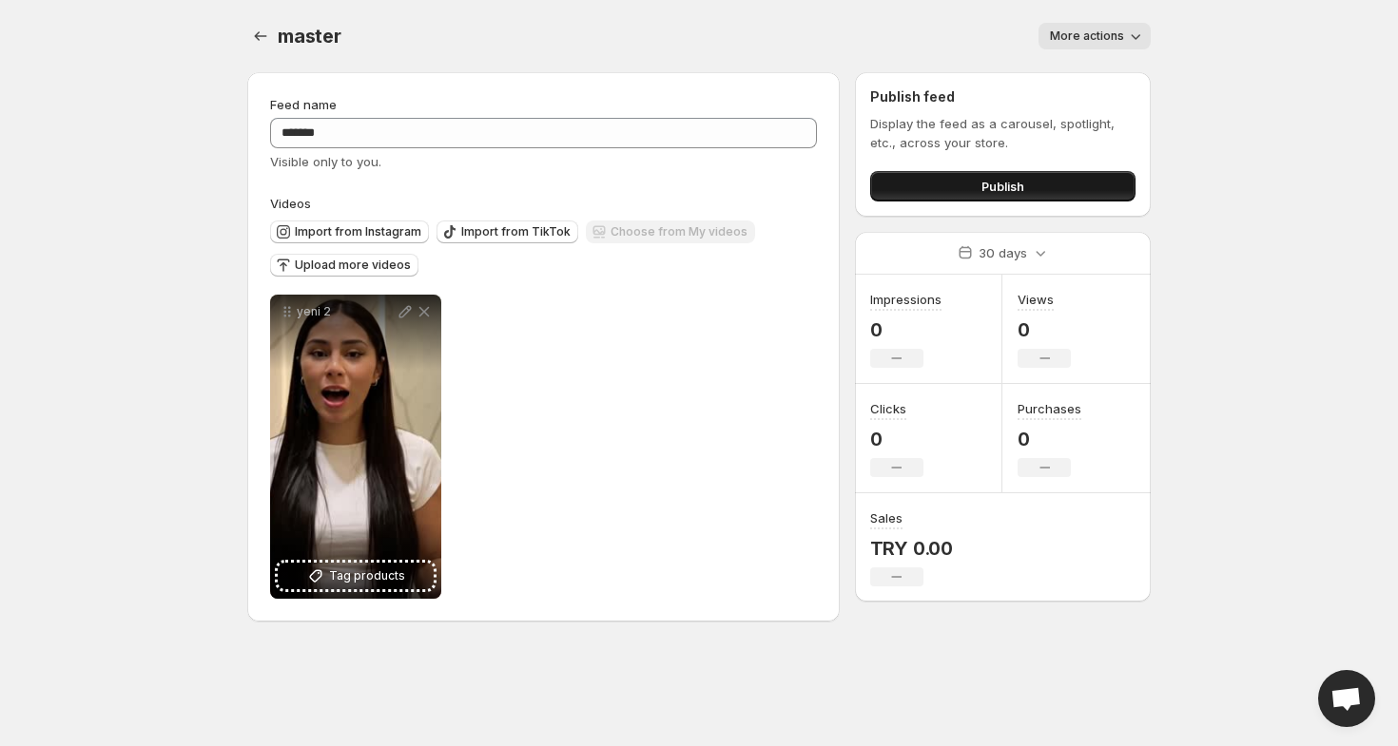
click at [974, 191] on button "Publish" at bounding box center [1002, 186] width 265 height 30
click at [995, 183] on span "Publish" at bounding box center [1002, 186] width 43 height 19
